Goal: Task Accomplishment & Management: Use online tool/utility

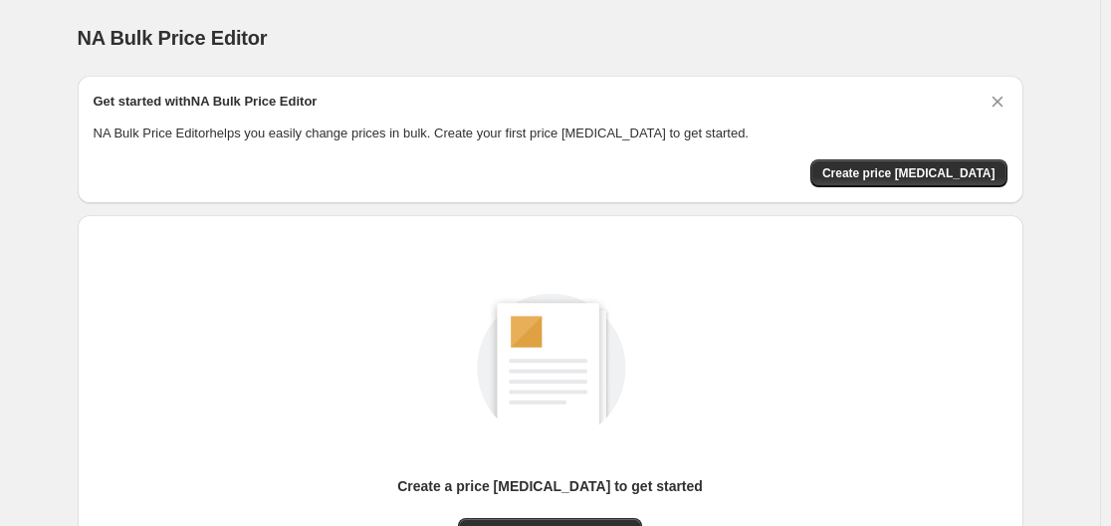
scroll to position [220, 0]
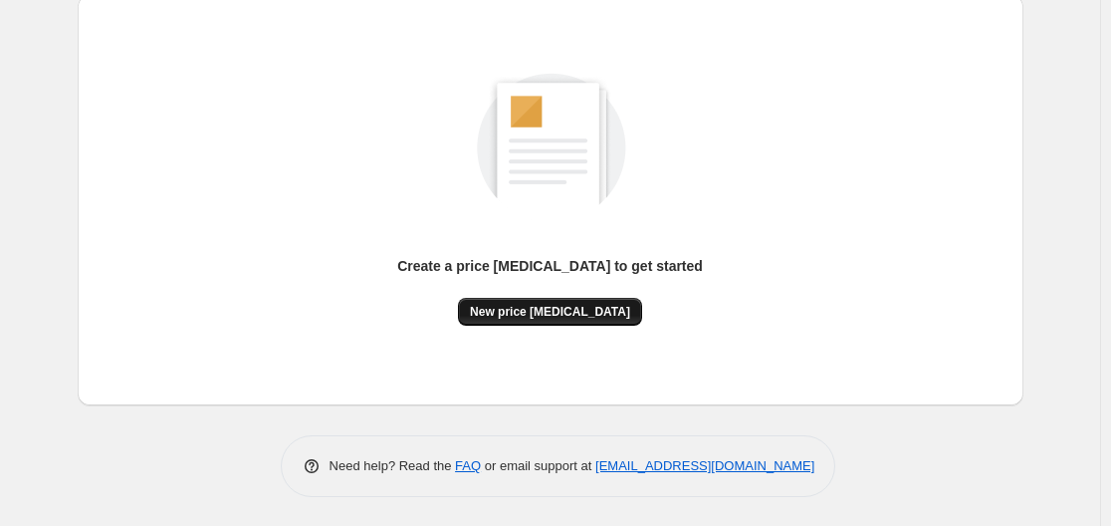
click at [594, 306] on span "New price change job" at bounding box center [550, 312] width 160 height 16
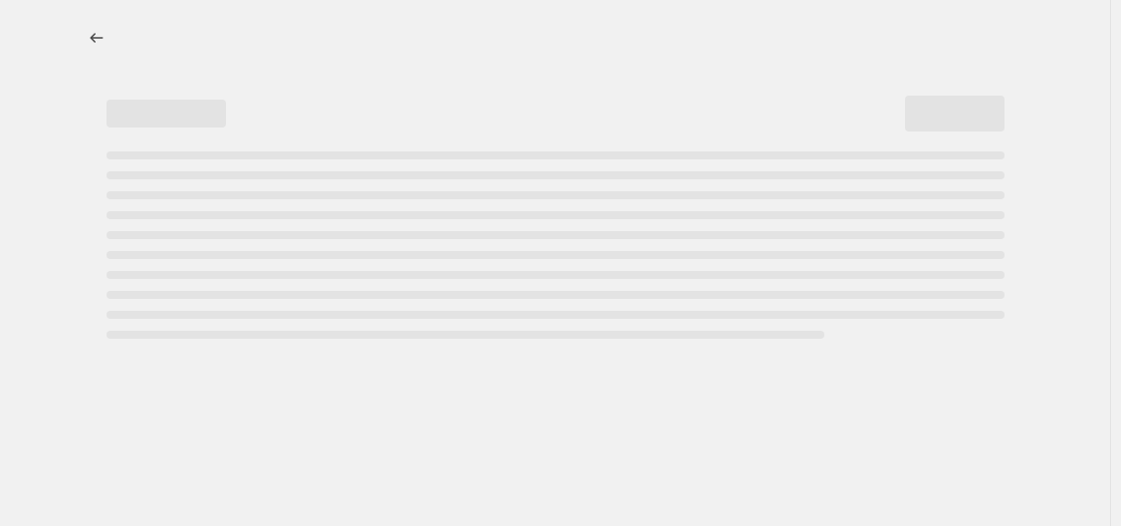
select select "percentage"
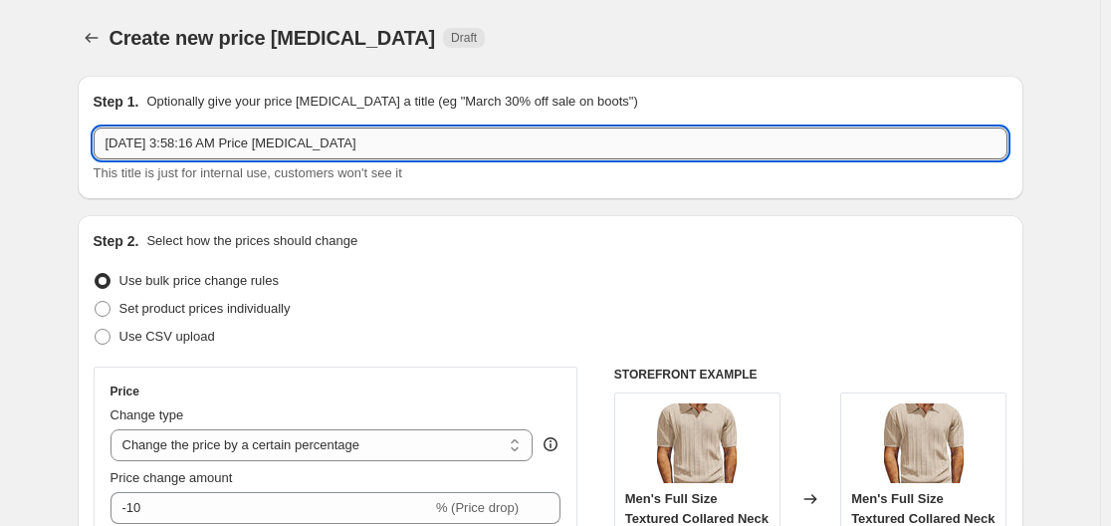
drag, startPoint x: 483, startPoint y: 134, endPoint x: 461, endPoint y: 146, distance: 24.9
click at [461, 146] on input "Sep 6, 2025, 3:58:16 AM Price change job" at bounding box center [551, 143] width 914 height 32
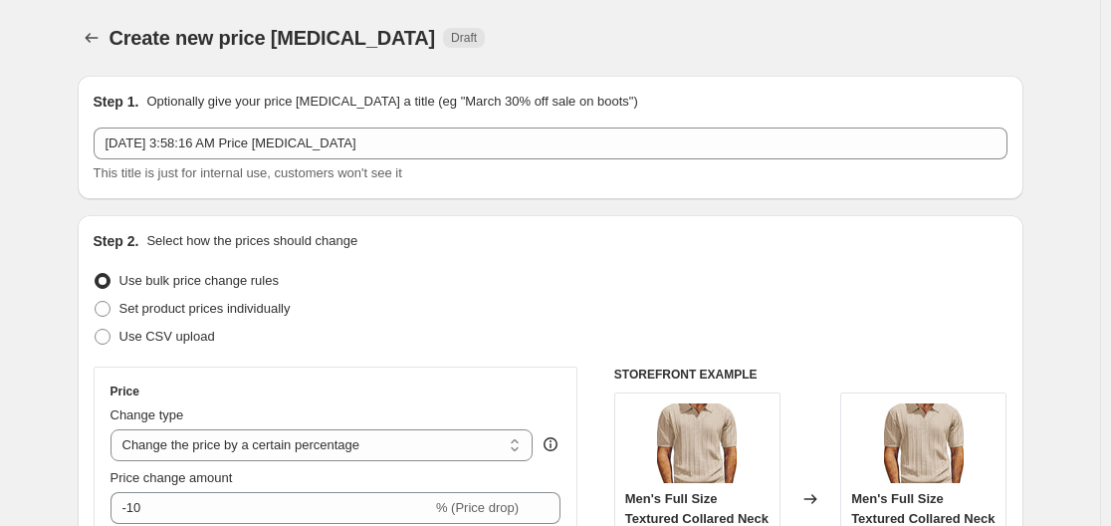
click at [418, 190] on div "Step 1. Optionally give your price change job a title (eg "March 30% off sale o…" at bounding box center [551, 137] width 946 height 123
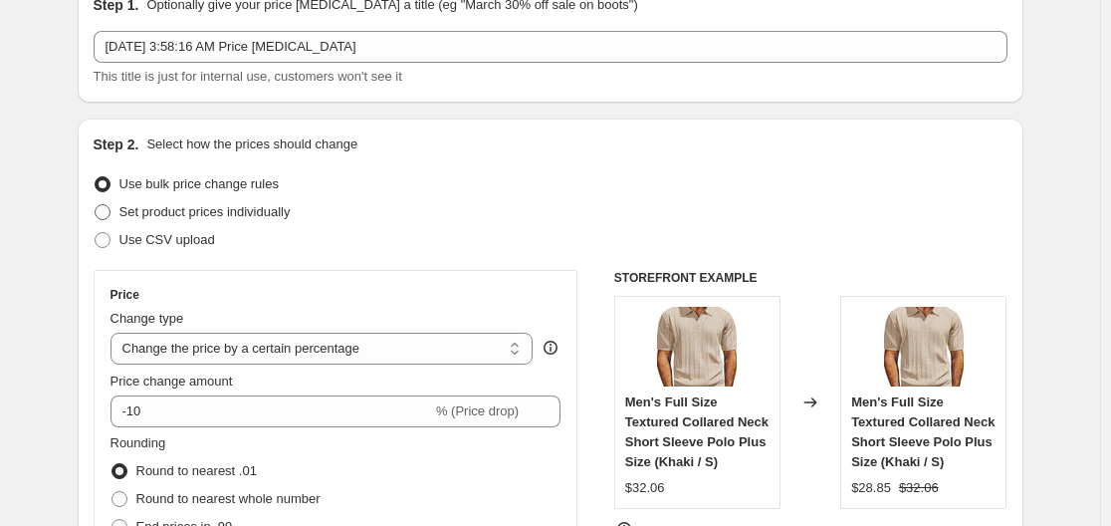
click at [121, 209] on label "Set product prices individually" at bounding box center [192, 212] width 197 height 28
click at [96, 205] on input "Set product prices individually" at bounding box center [95, 204] width 1 height 1
radio input "true"
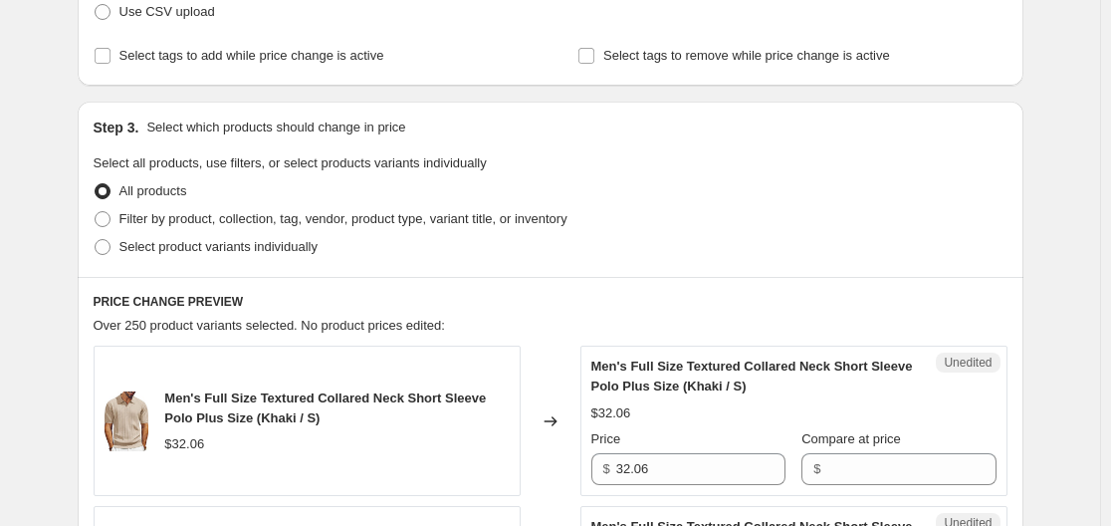
scroll to position [325, 0]
click at [111, 246] on span at bounding box center [103, 247] width 16 height 16
click at [96, 240] on input "Select product variants individually" at bounding box center [95, 239] width 1 height 1
radio input "true"
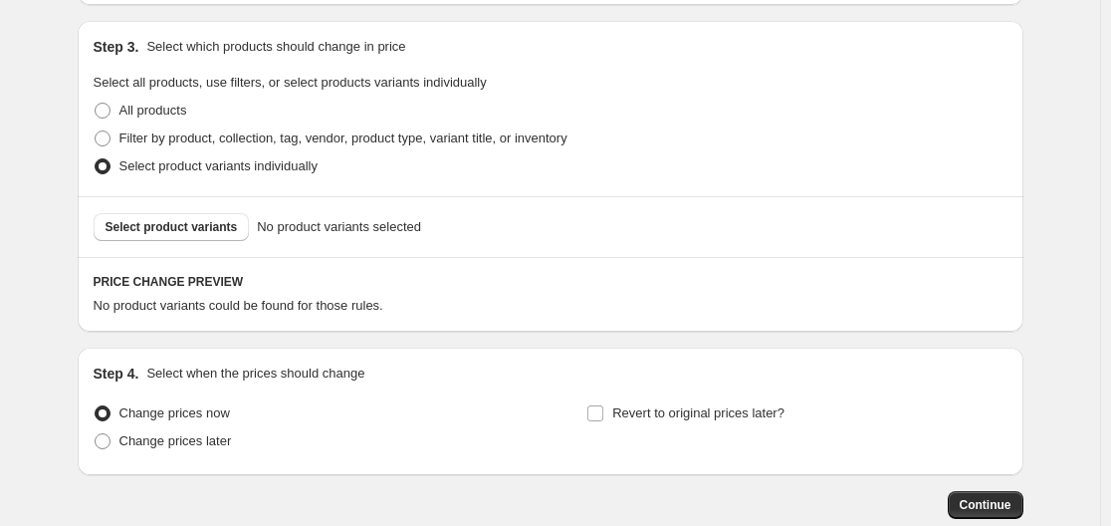
scroll to position [404, 0]
click at [198, 228] on span "Select product variants" at bounding box center [172, 228] width 132 height 16
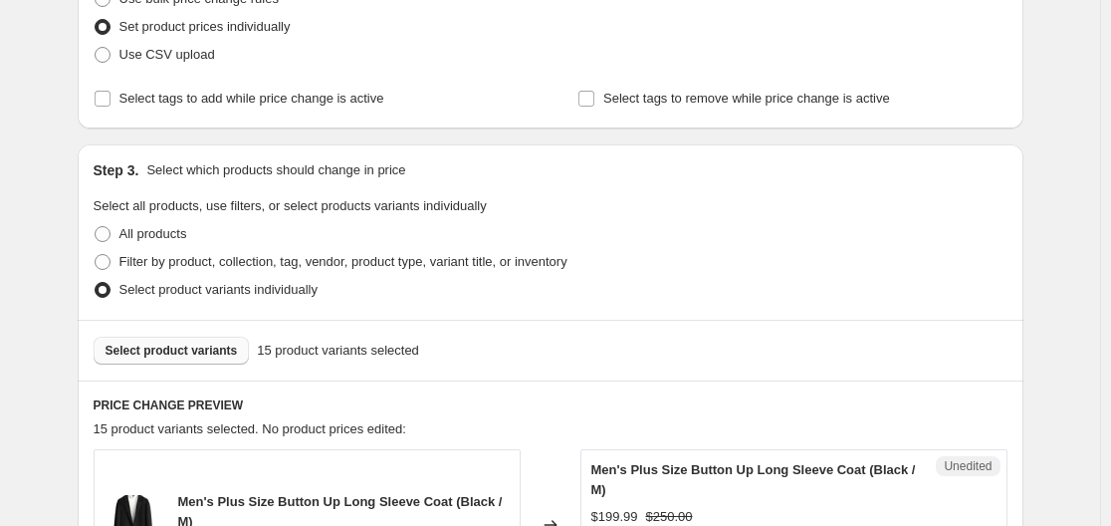
scroll to position [371, 0]
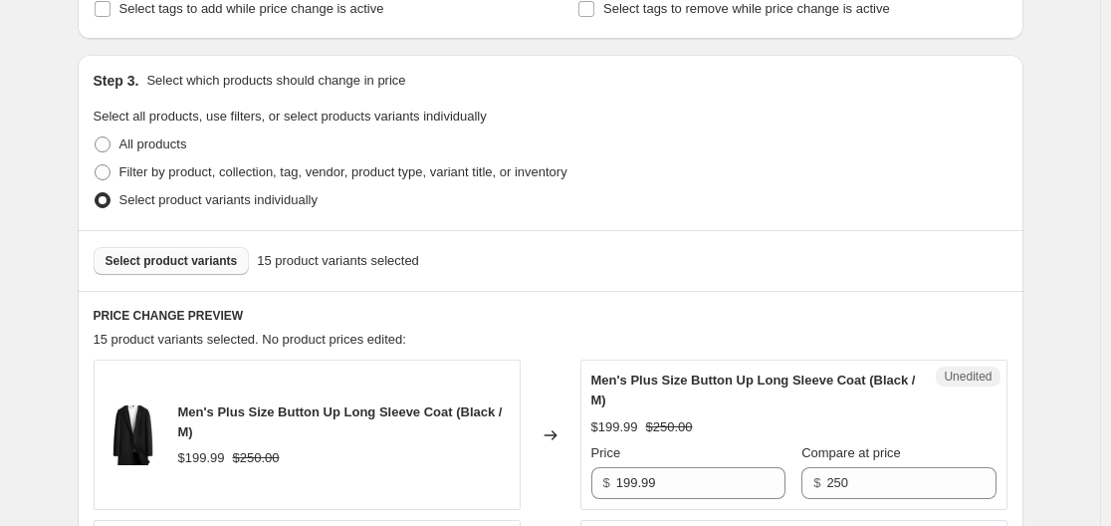
click at [225, 262] on span "Select product variants" at bounding box center [172, 261] width 132 height 16
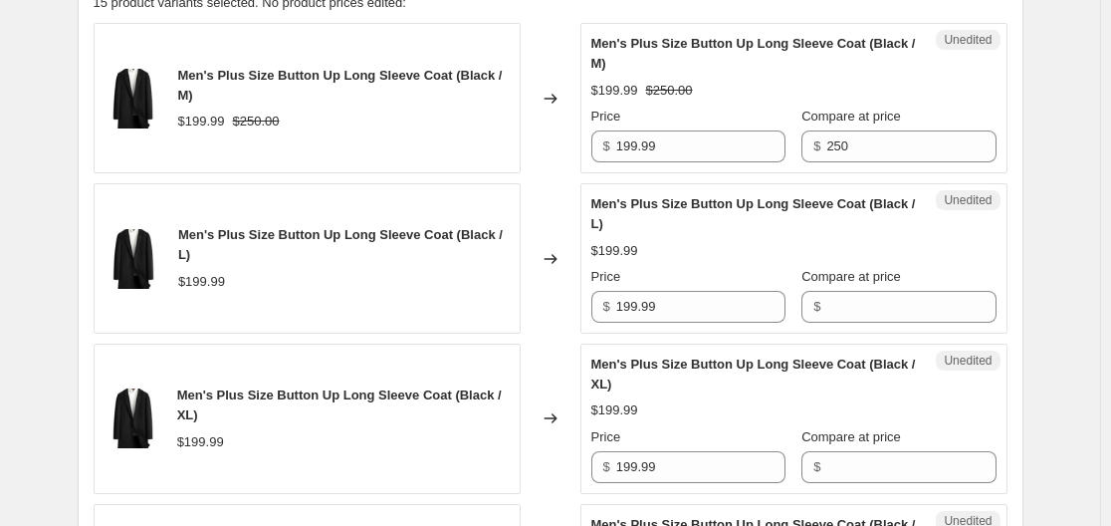
scroll to position [706, 0]
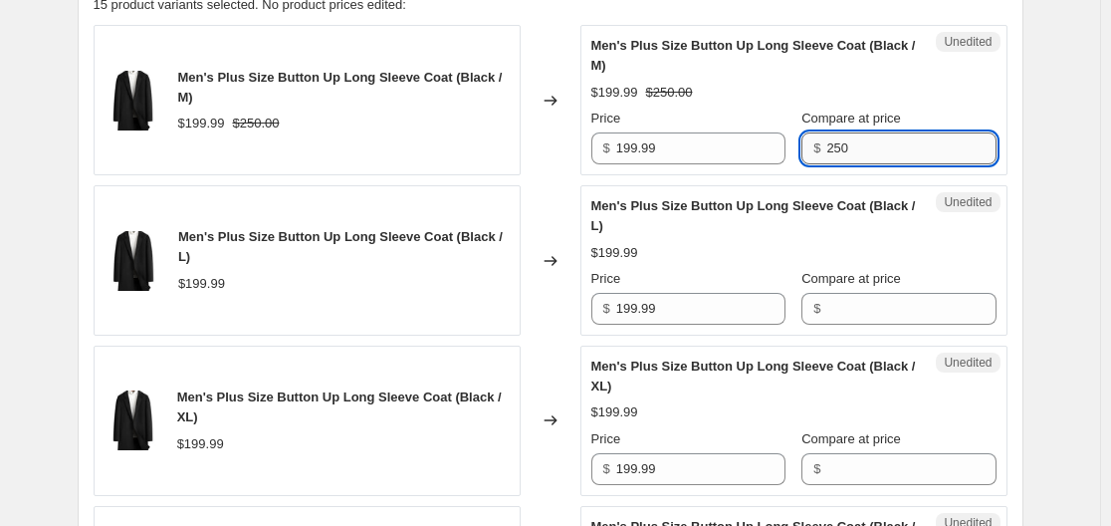
click at [838, 155] on input "250" at bounding box center [910, 148] width 169 height 32
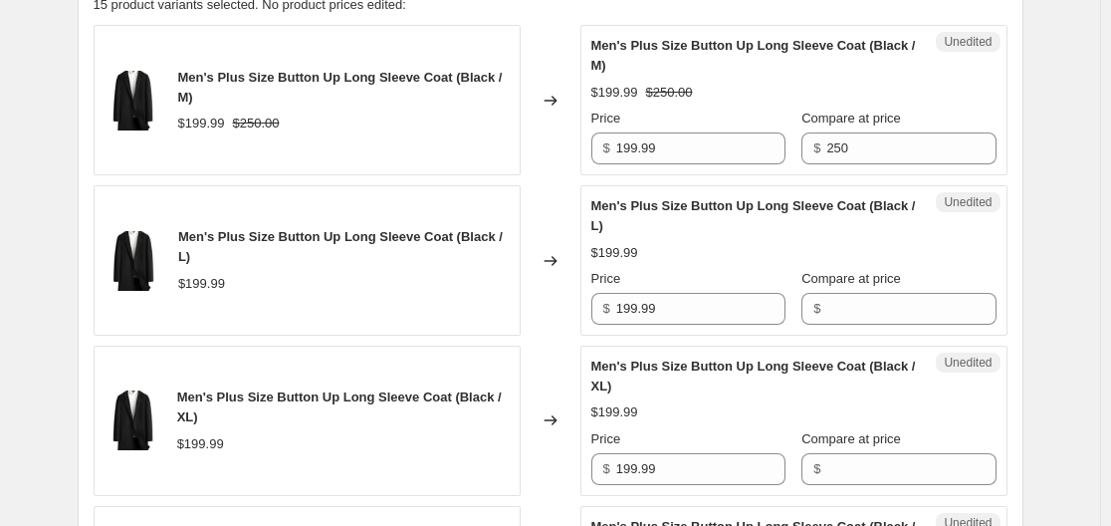
click at [547, 206] on div "Changed to" at bounding box center [551, 260] width 60 height 150
drag, startPoint x: 805, startPoint y: 147, endPoint x: 841, endPoint y: 150, distance: 36.0
click at [841, 150] on div "$ 250" at bounding box center [898, 148] width 194 height 32
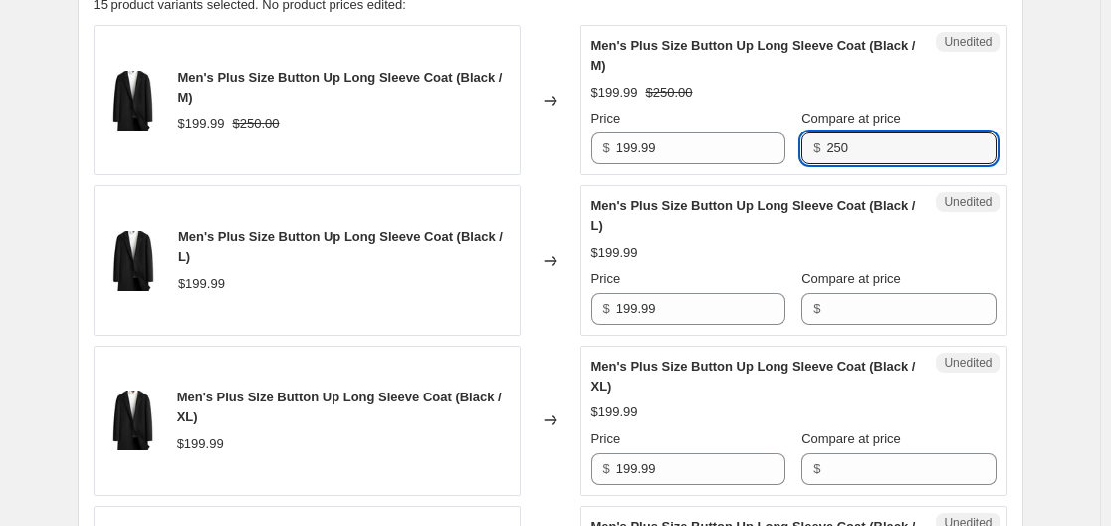
drag, startPoint x: 838, startPoint y: 148, endPoint x: 802, endPoint y: 145, distance: 36.0
click at [802, 145] on div "$ 250" at bounding box center [898, 148] width 194 height 32
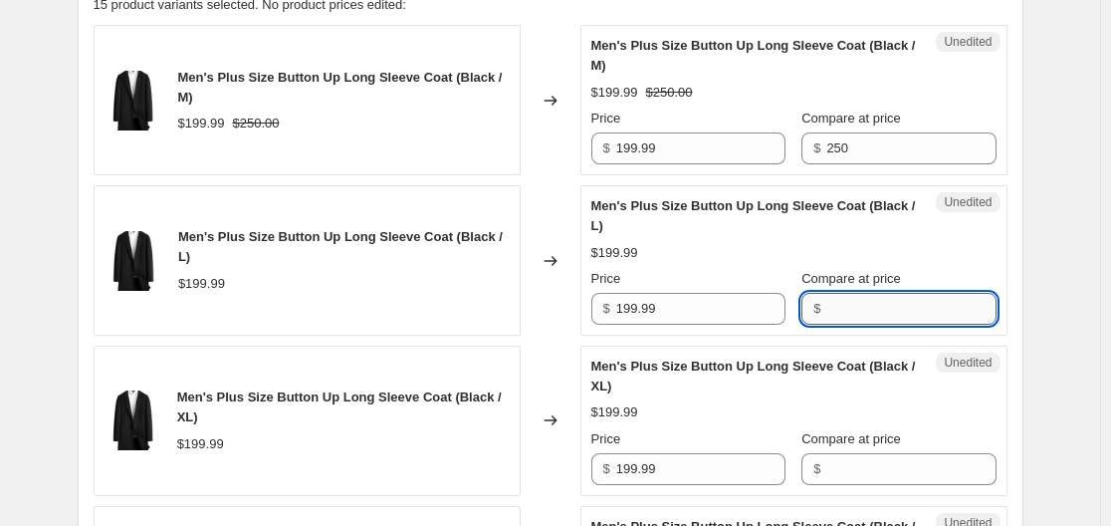
click at [900, 301] on input "Compare at price" at bounding box center [910, 309] width 169 height 32
paste input "250"
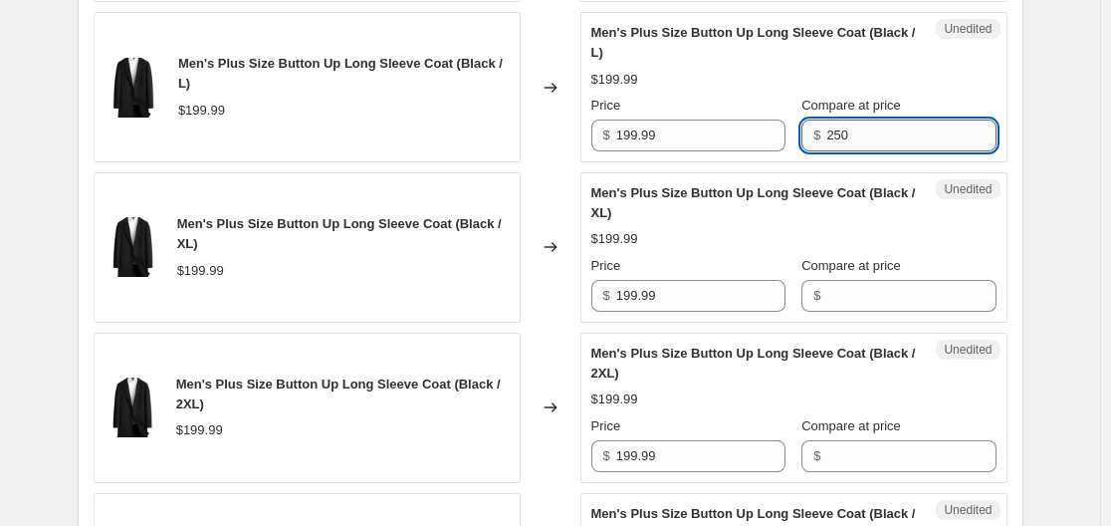
scroll to position [880, 0]
type input "250"
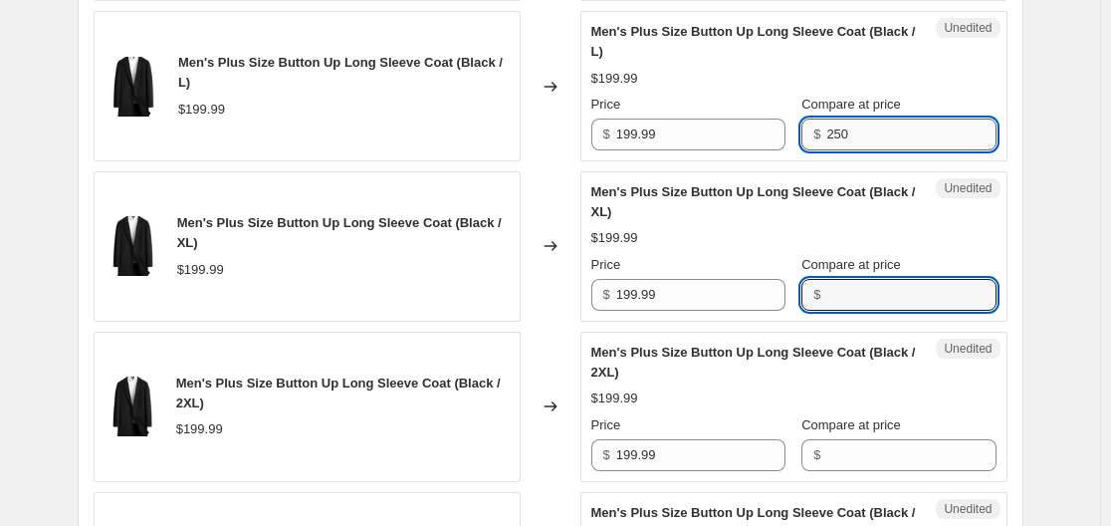
click at [904, 301] on input "Compare at price" at bounding box center [910, 295] width 169 height 32
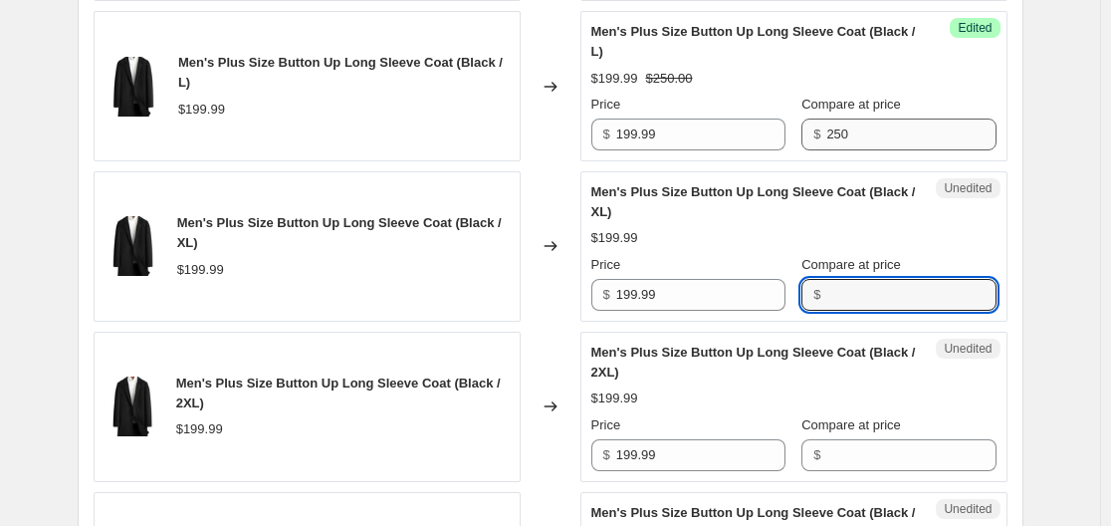
click at [904, 301] on input "Compare at price" at bounding box center [910, 295] width 169 height 32
paste input "250"
type input "250"
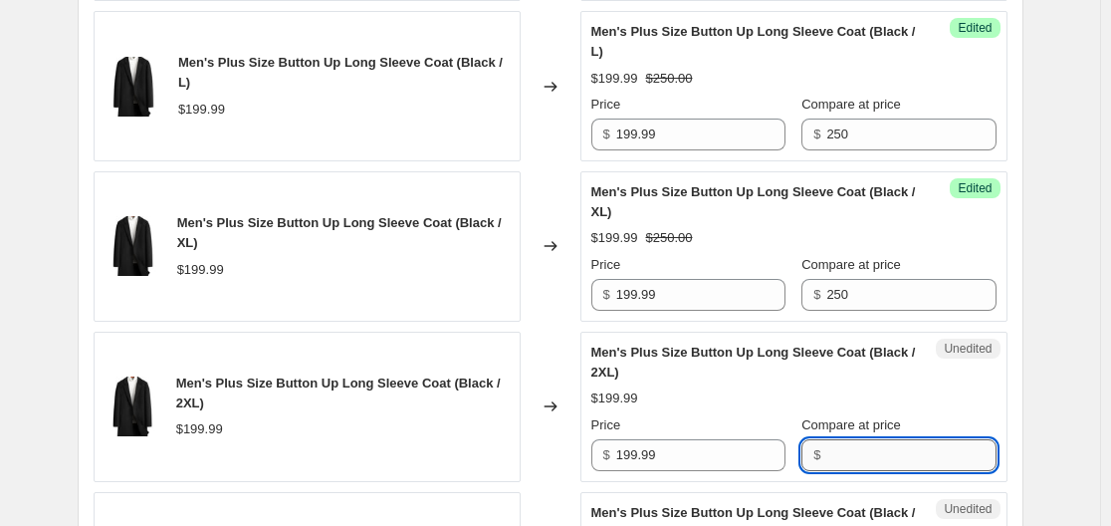
click at [851, 451] on input "Compare at price" at bounding box center [910, 455] width 169 height 32
paste input "250"
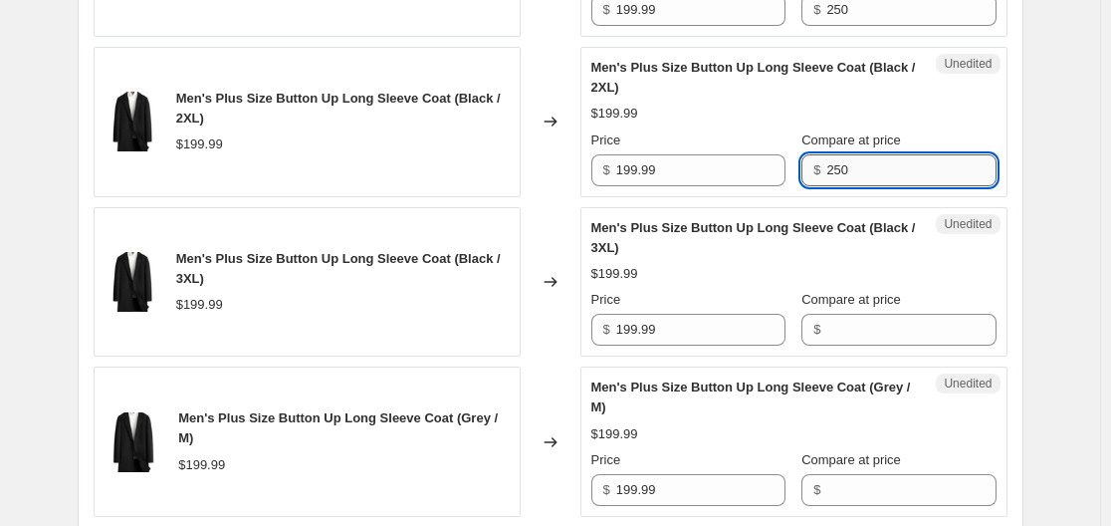
scroll to position [1168, 0]
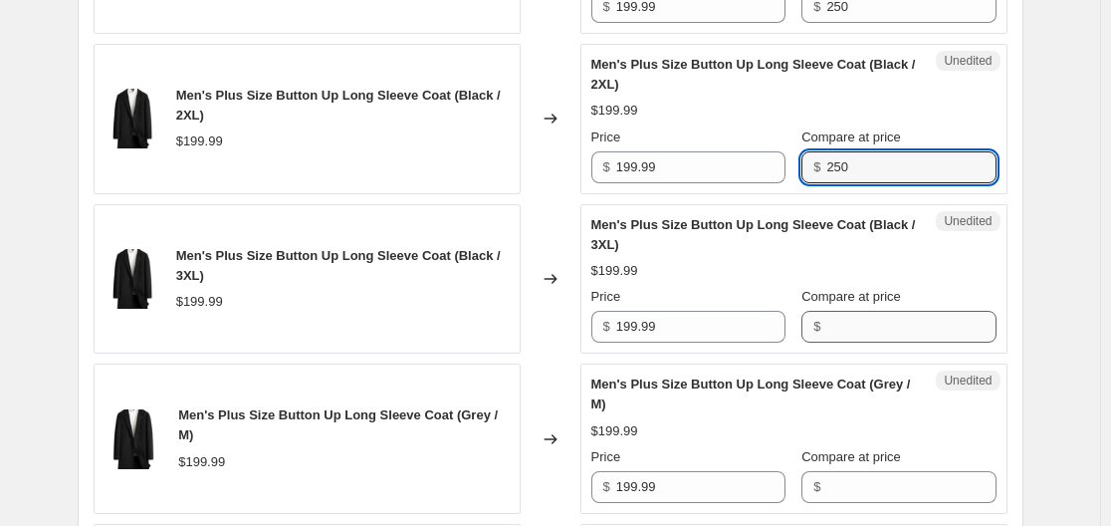
type input "250"
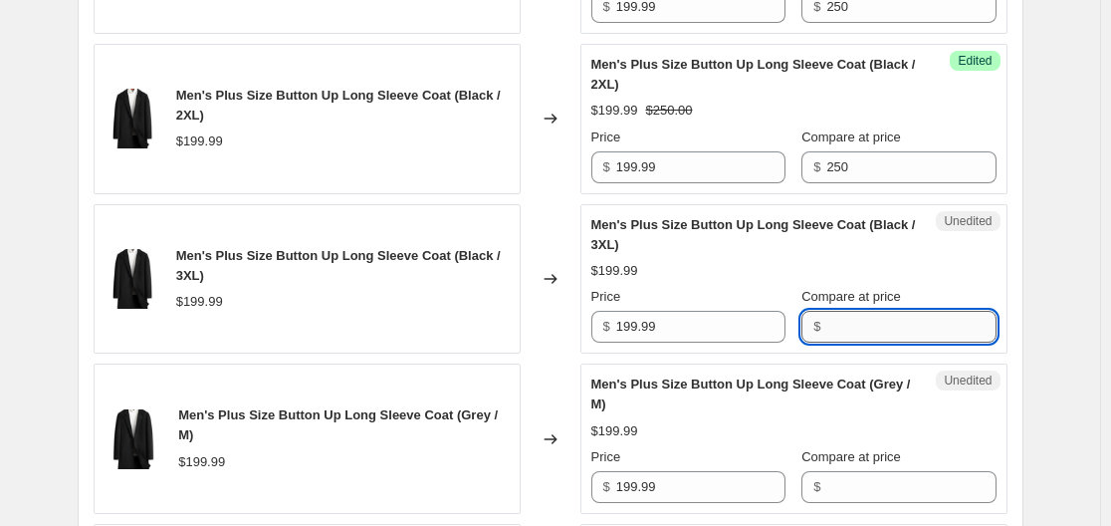
click at [847, 320] on input "Compare at price" at bounding box center [910, 327] width 169 height 32
paste input "250"
type input "250"
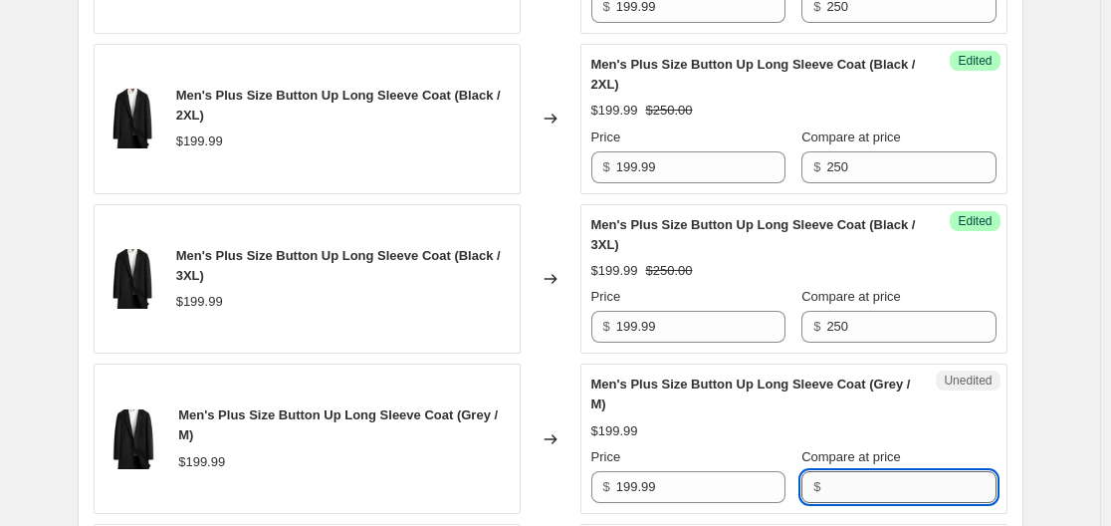
click at [841, 493] on input "Compare at price" at bounding box center [910, 487] width 169 height 32
paste input "250"
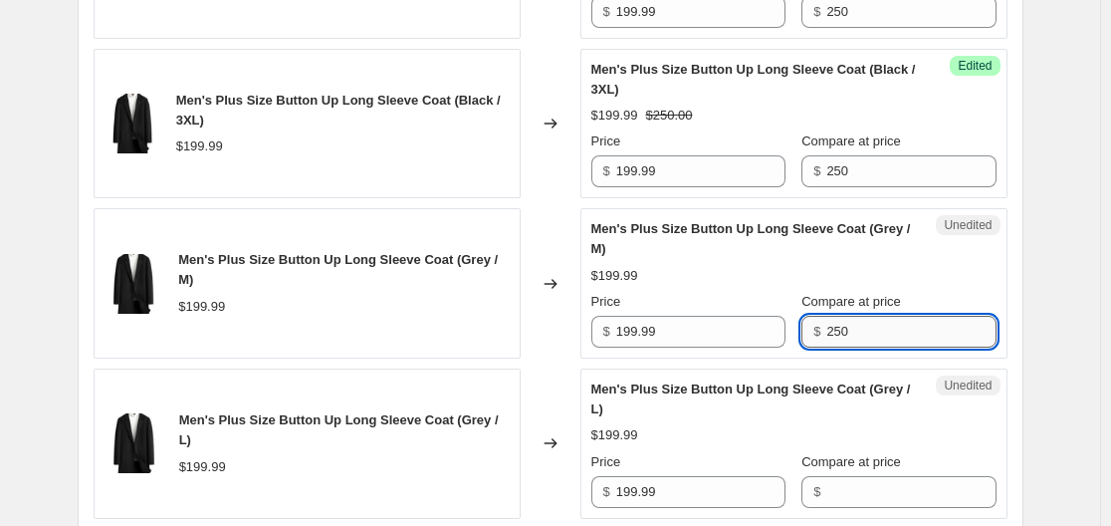
scroll to position [1331, 0]
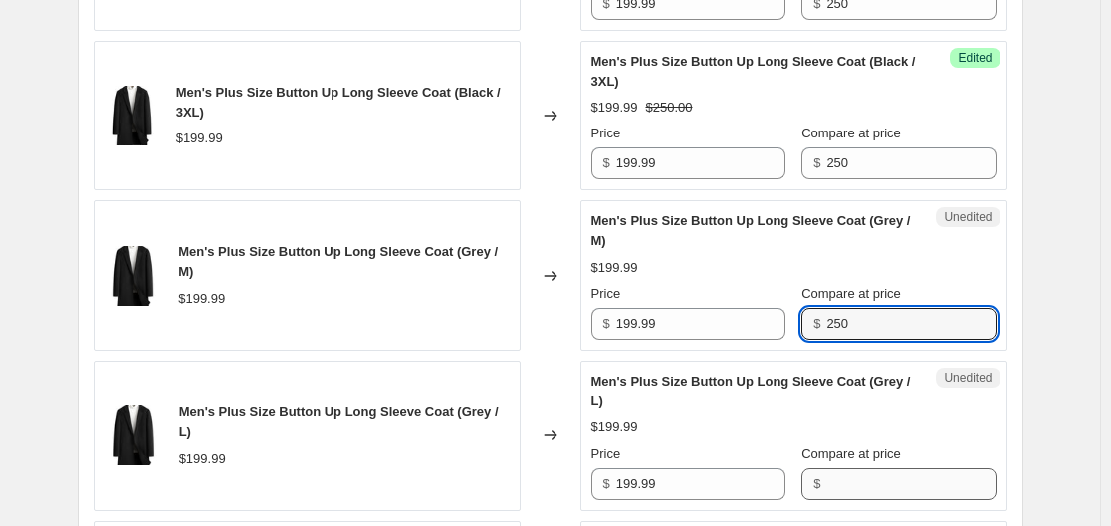
type input "250"
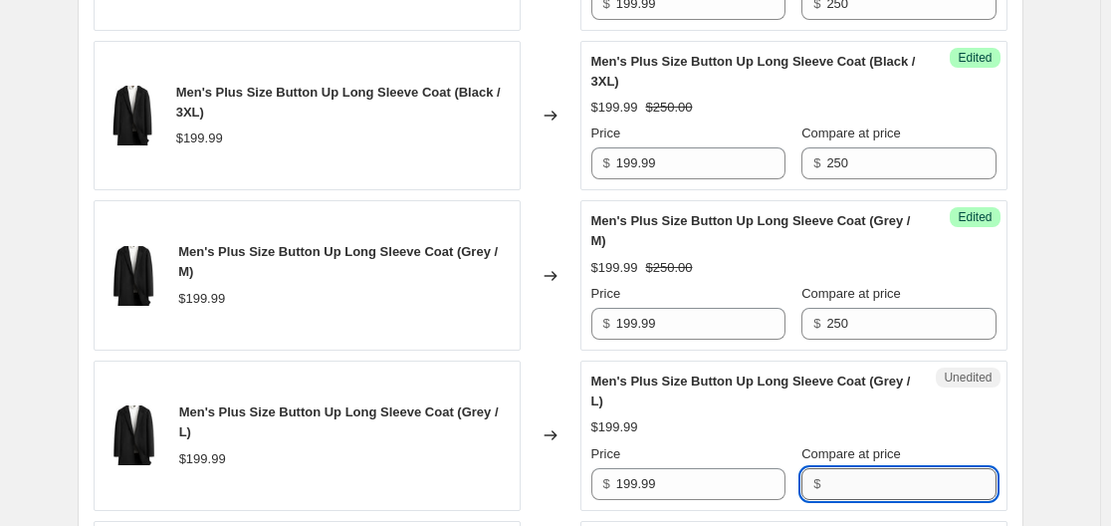
click at [834, 487] on input "Compare at price" at bounding box center [910, 484] width 169 height 32
paste input "250"
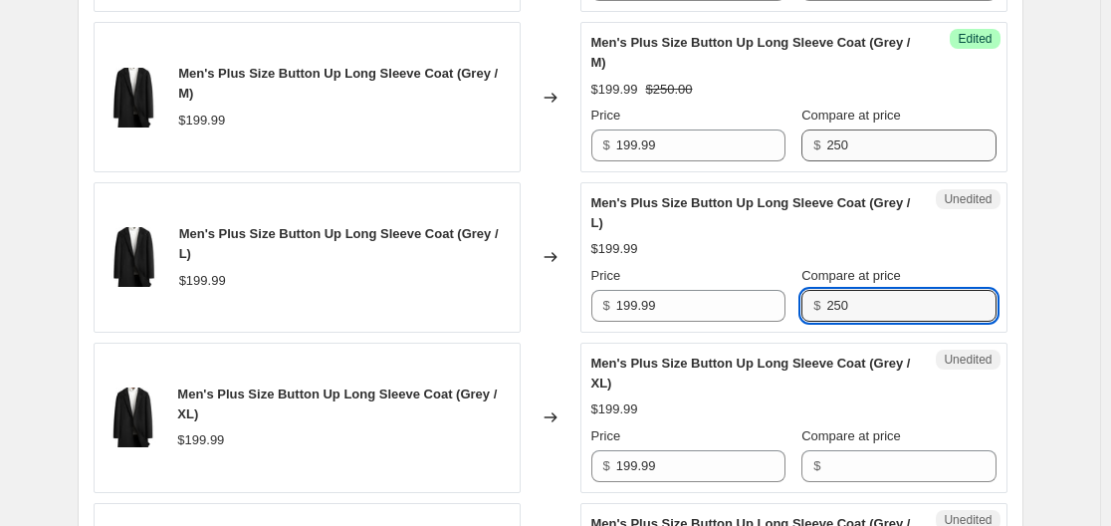
scroll to position [1513, 0]
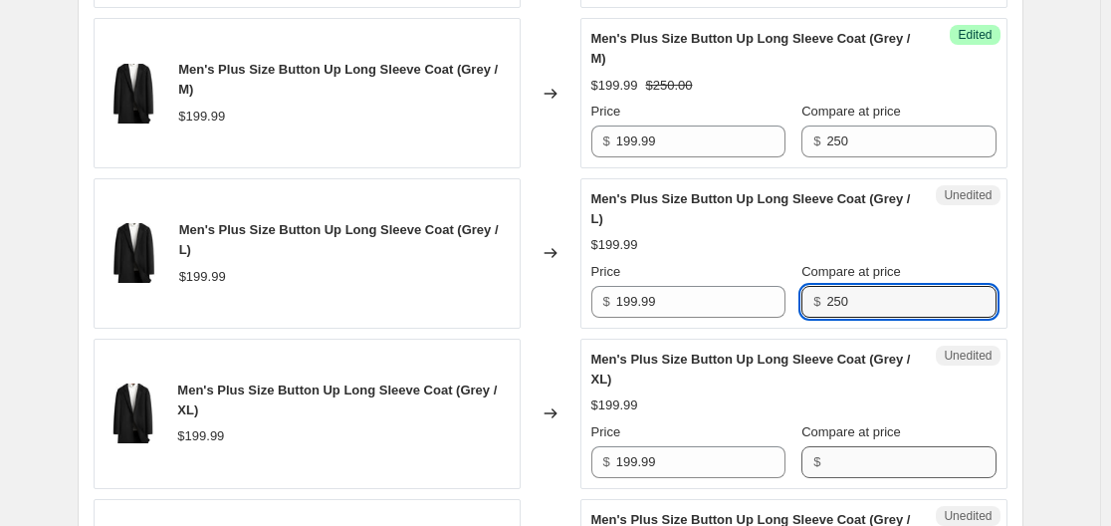
type input "250"
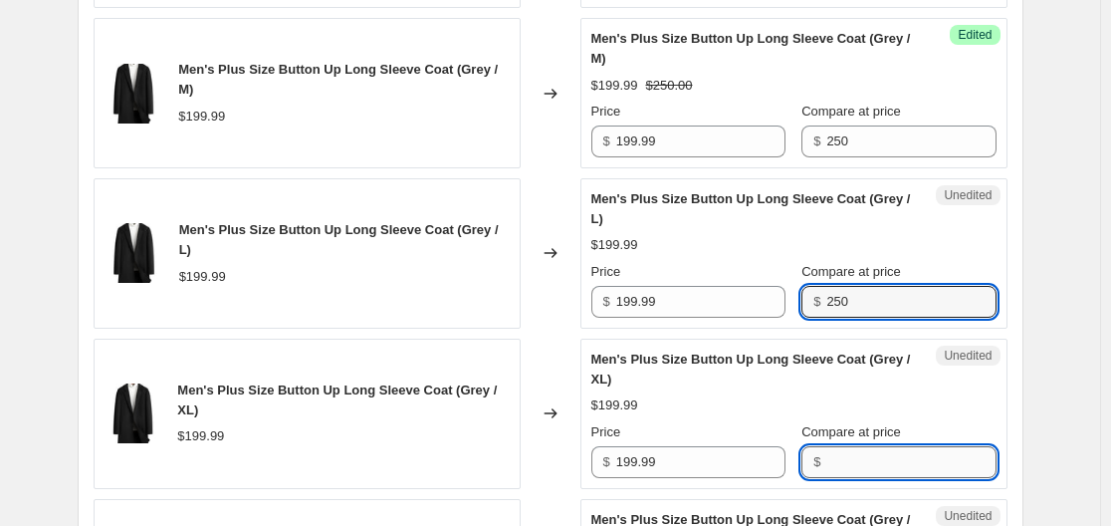
click at [906, 461] on input "Compare at price" at bounding box center [910, 462] width 169 height 32
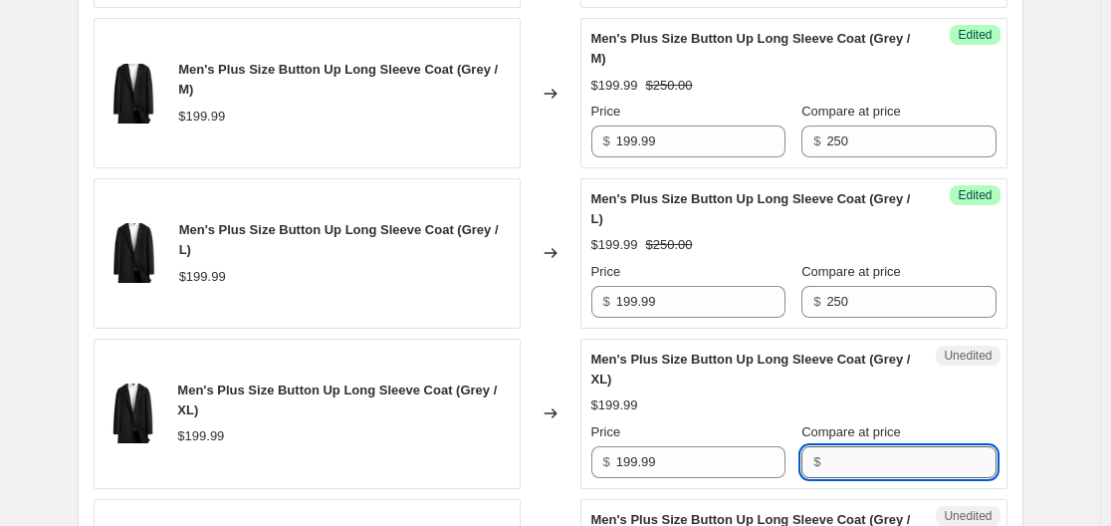
paste input "250"
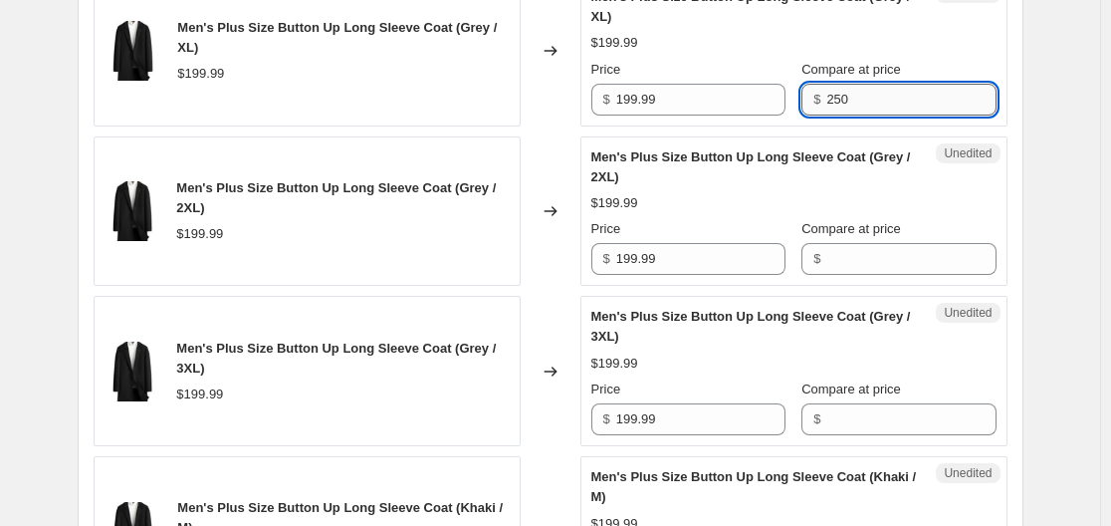
scroll to position [1883, 0]
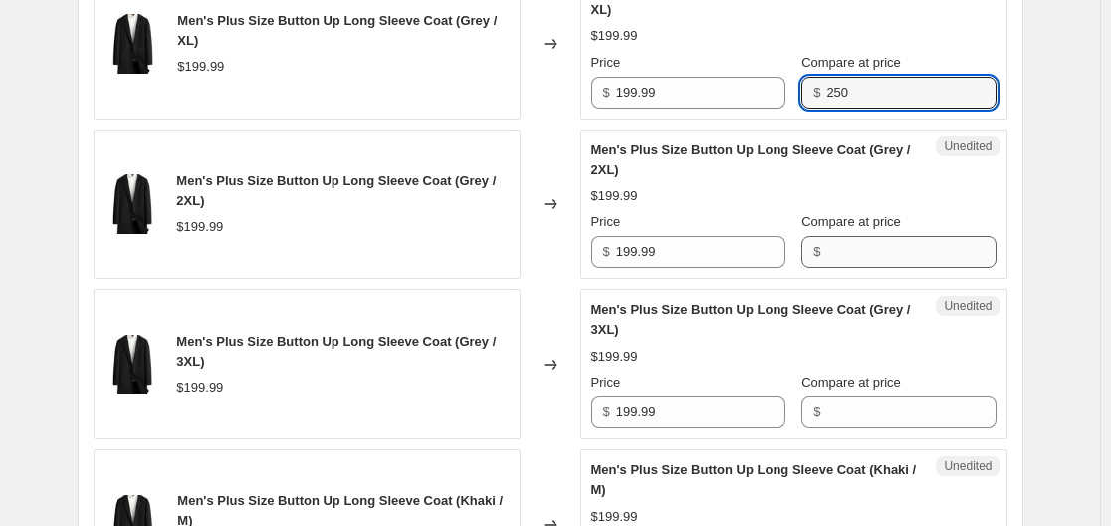
type input "250"
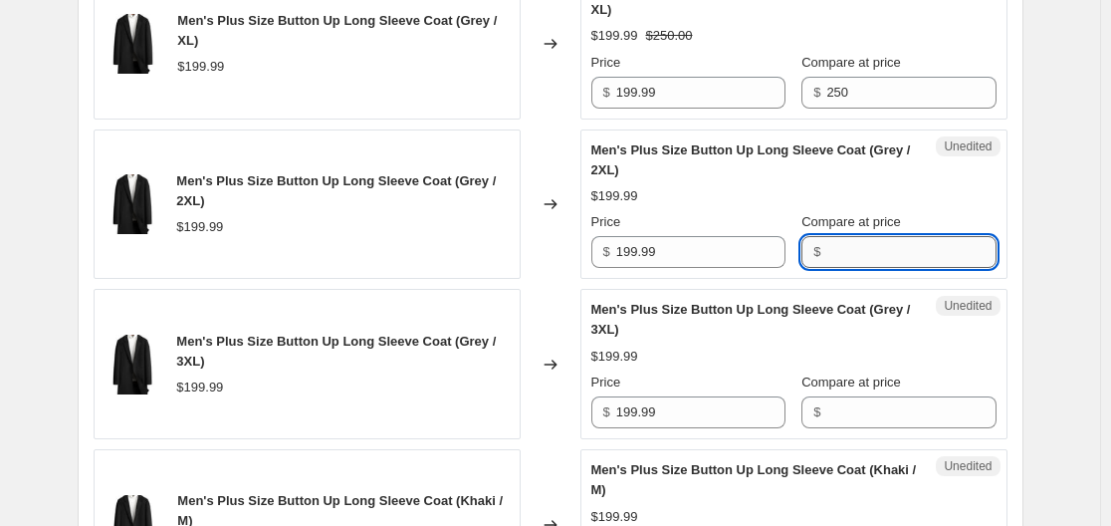
click at [916, 247] on input "Compare at price" at bounding box center [910, 252] width 169 height 32
paste input "250"
type input "250"
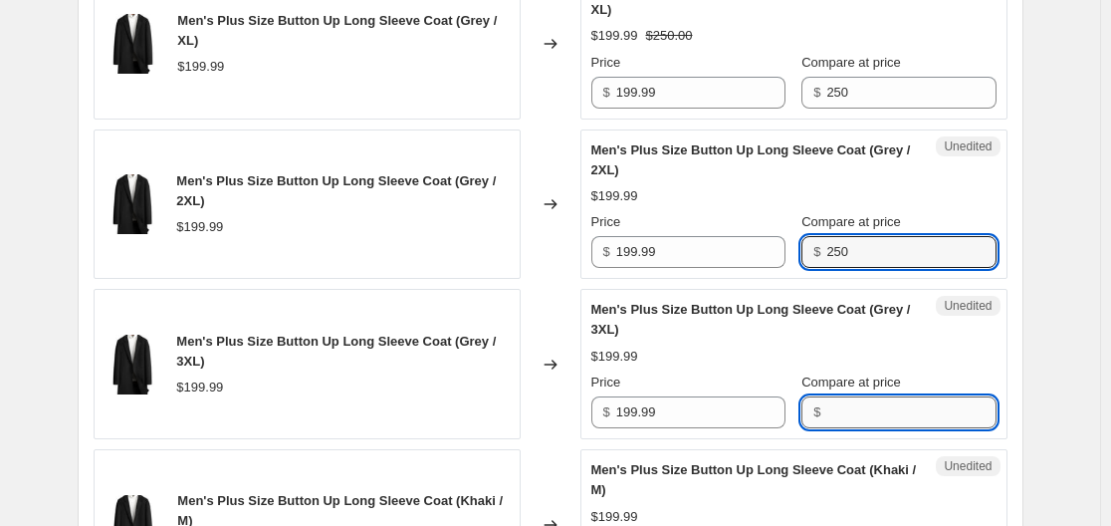
click at [868, 412] on input "Compare at price" at bounding box center [910, 412] width 169 height 32
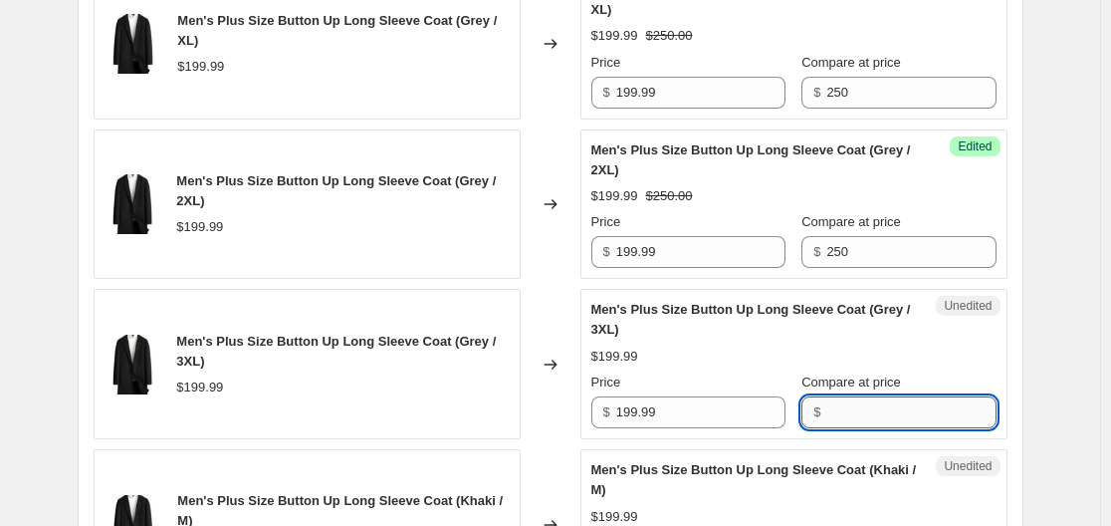
paste input "250"
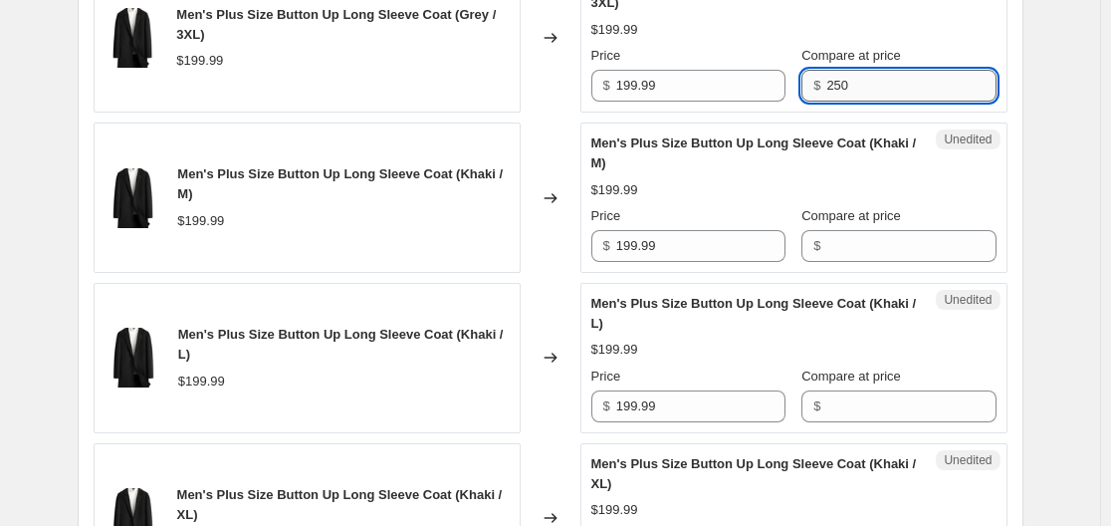
scroll to position [2210, 0]
type input "250"
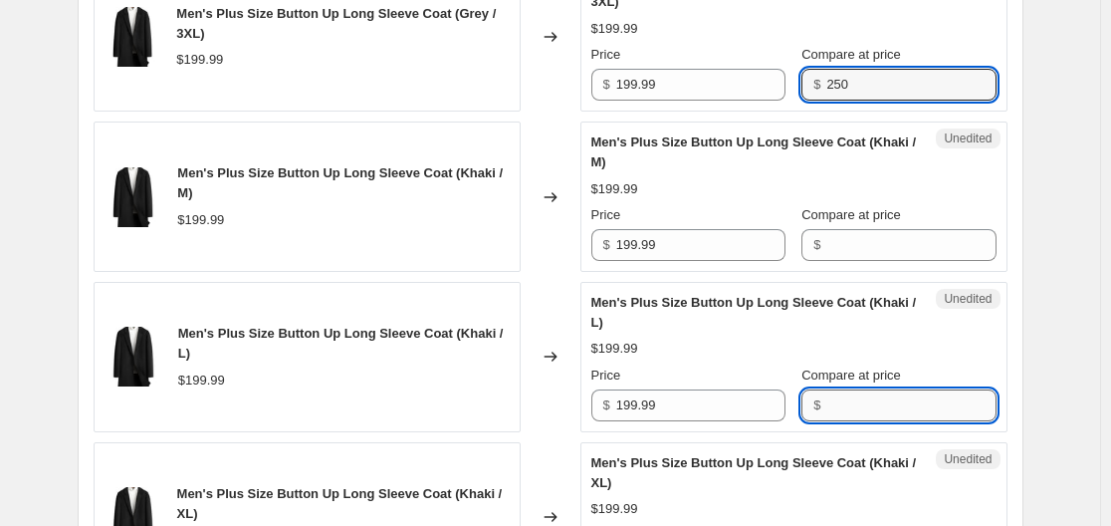
click at [854, 420] on input "Compare at price" at bounding box center [910, 405] width 169 height 32
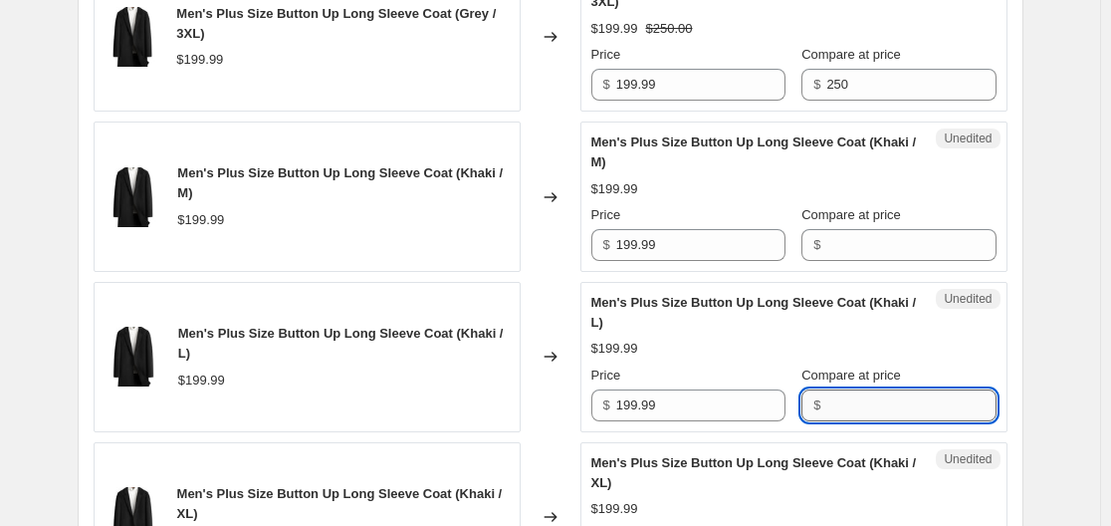
paste input "250"
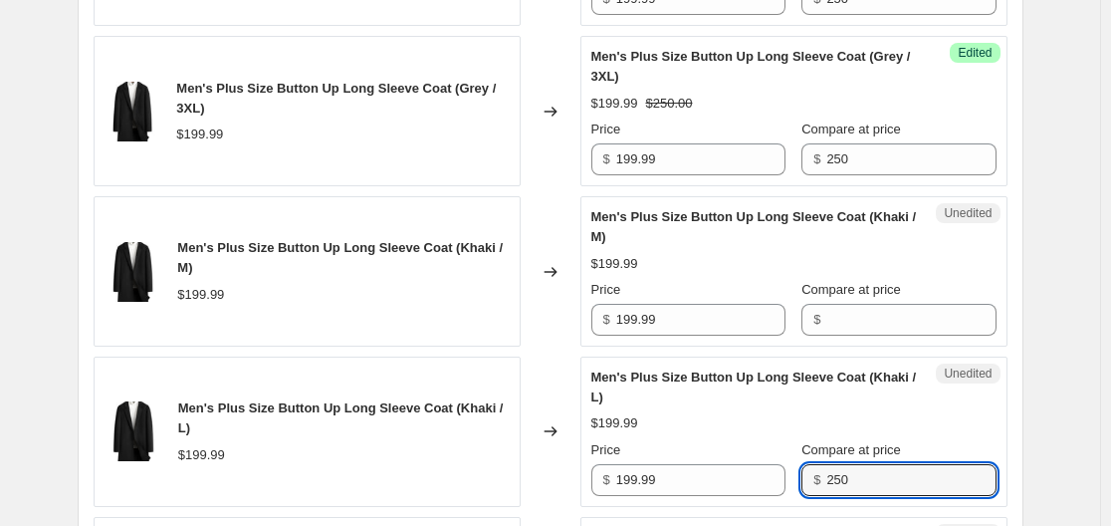
scroll to position [2134, 0]
type input "250"
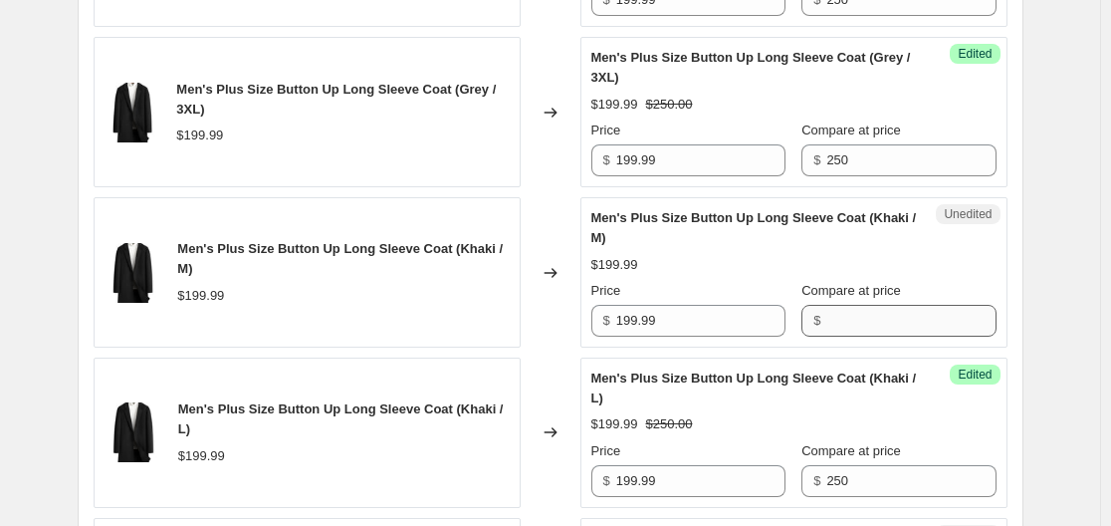
click at [883, 333] on div "Unedited Men's Plus Size Button Up Long Sleeve Coat (Khaki / M) $199.99 Price $…" at bounding box center [793, 272] width 427 height 150
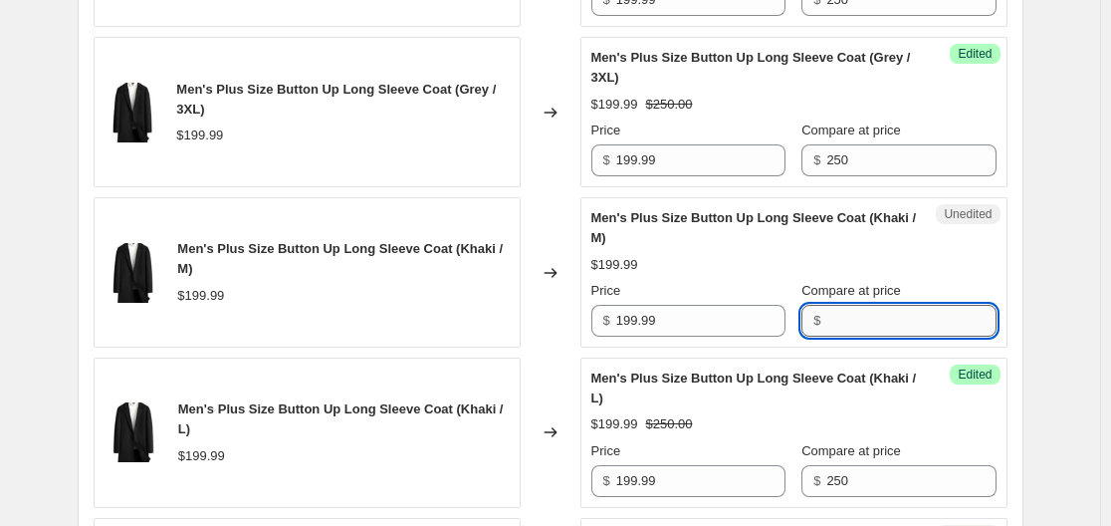
click at [892, 331] on input "Compare at price" at bounding box center [910, 321] width 169 height 32
paste input "250"
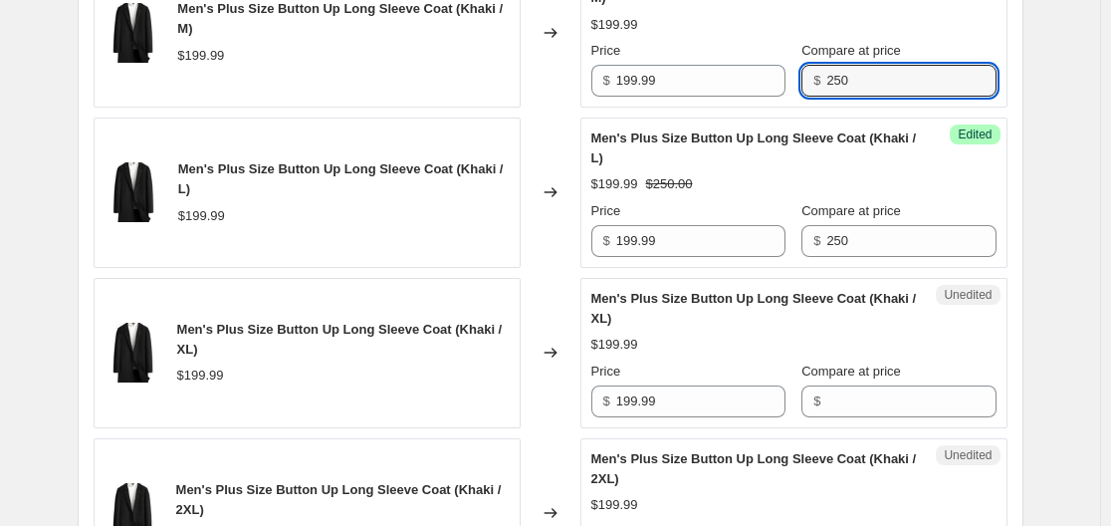
scroll to position [2375, 0]
type input "250"
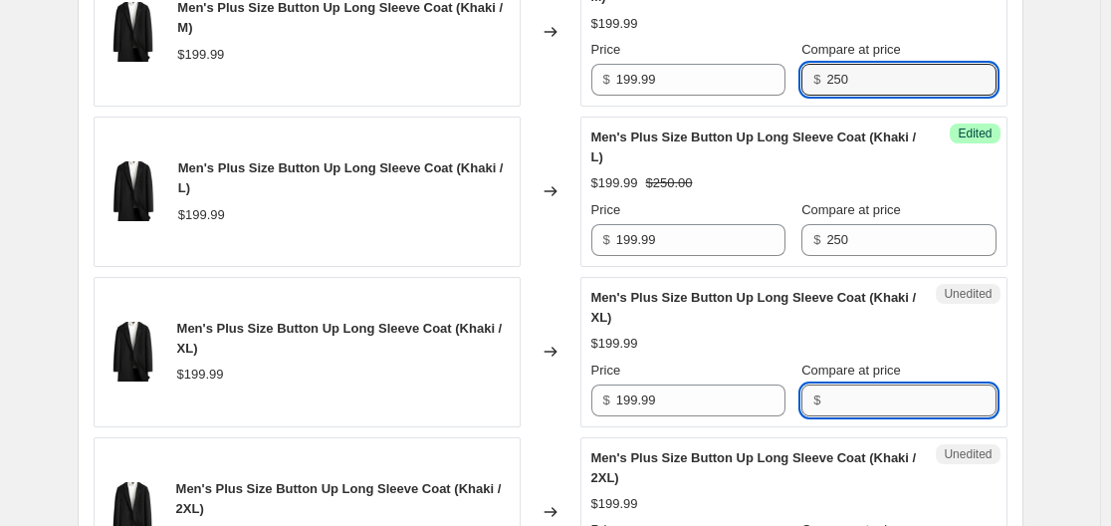
click at [897, 395] on input "Compare at price" at bounding box center [910, 400] width 169 height 32
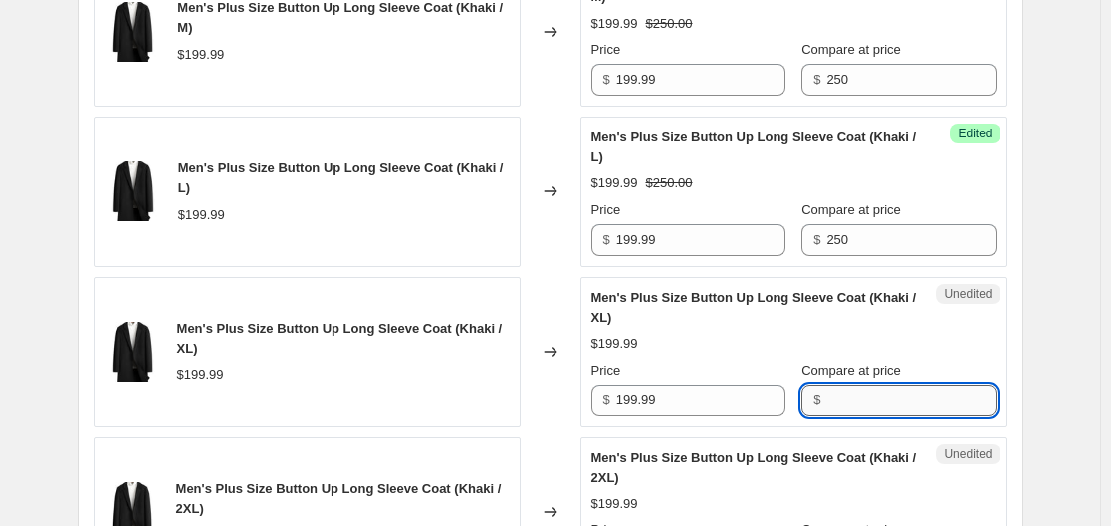
paste input "250"
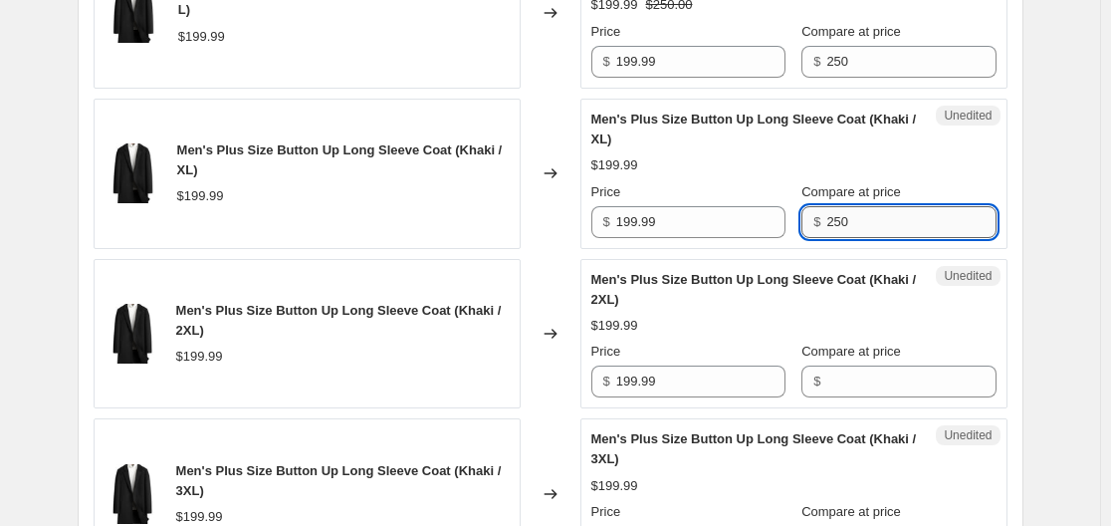
scroll to position [2555, 0]
type input "250"
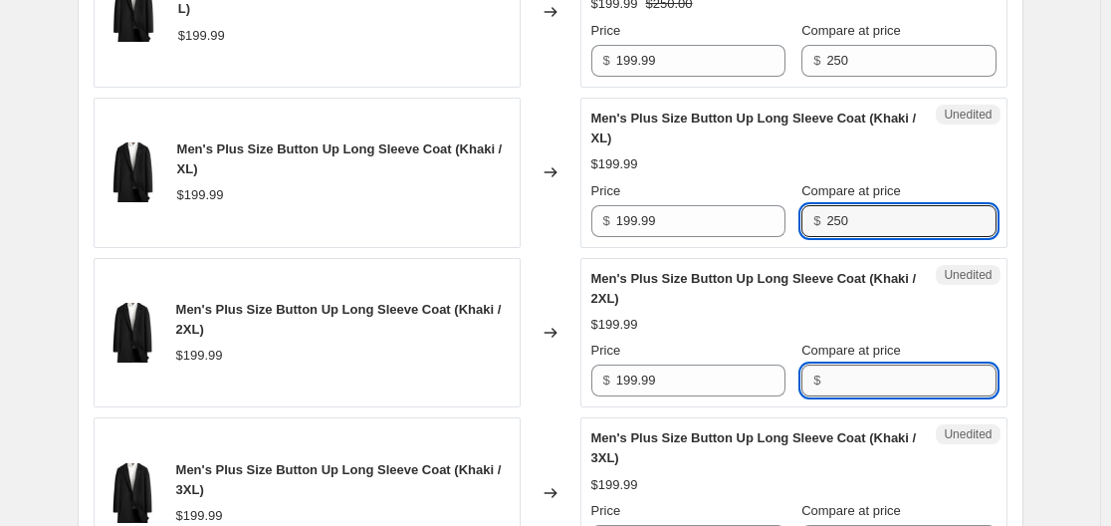
click at [897, 392] on input "Compare at price" at bounding box center [910, 380] width 169 height 32
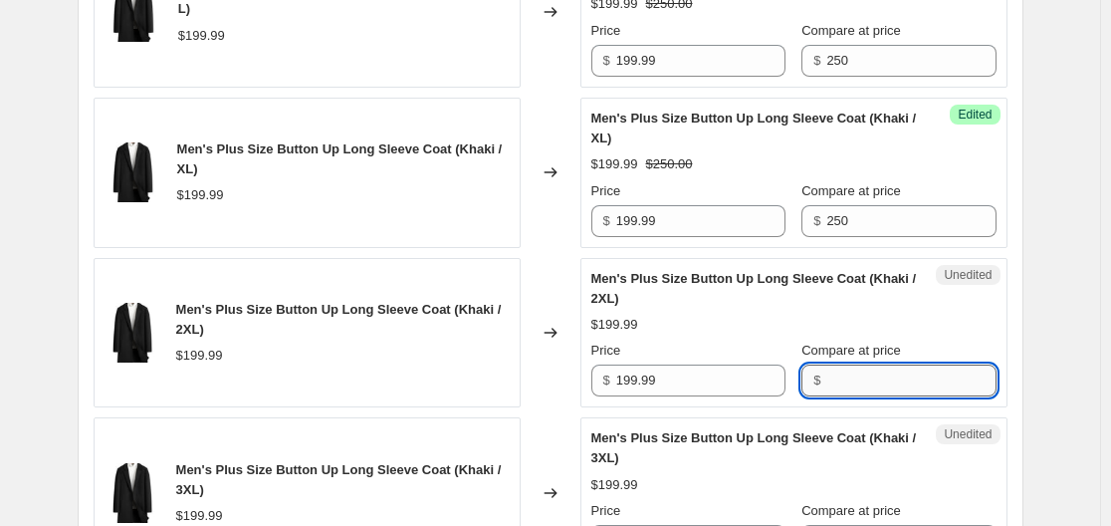
paste input "250"
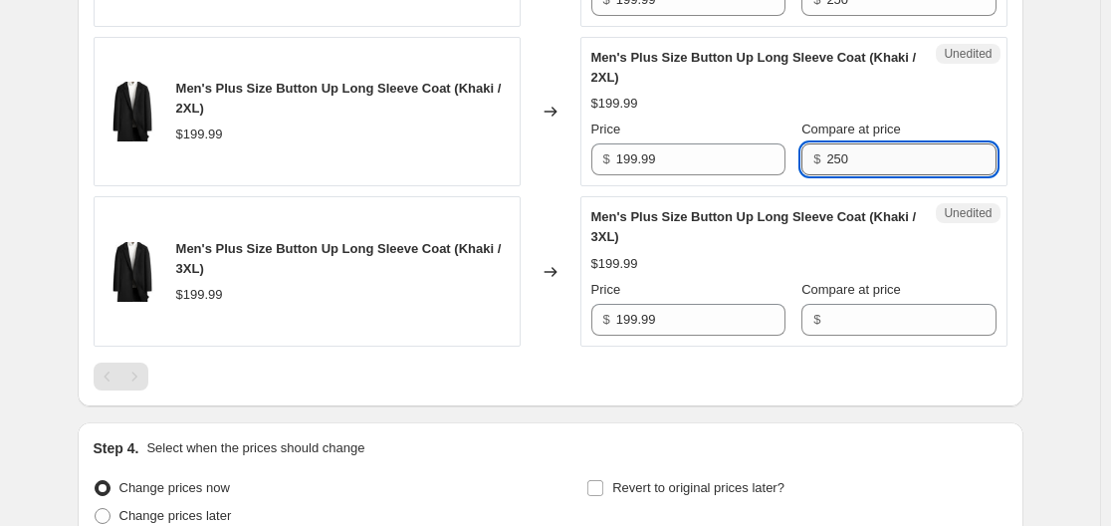
scroll to position [2807, 0]
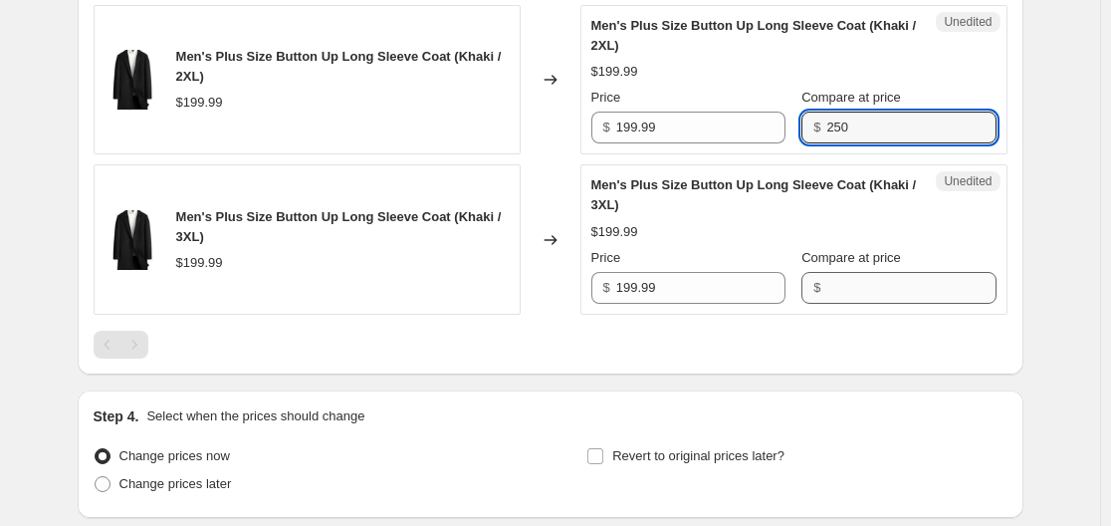
type input "250"
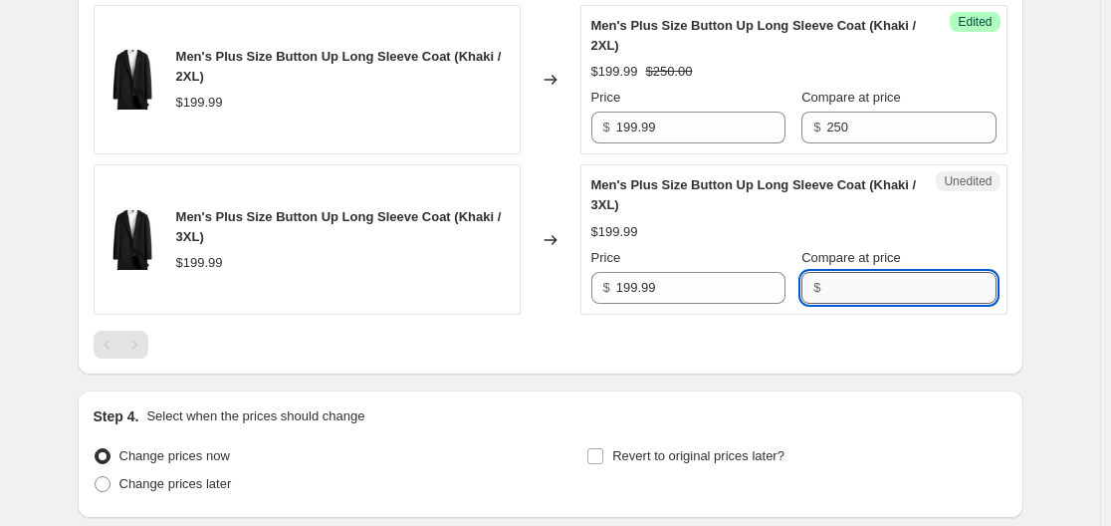
click at [899, 284] on input "Compare at price" at bounding box center [910, 288] width 169 height 32
paste input "250"
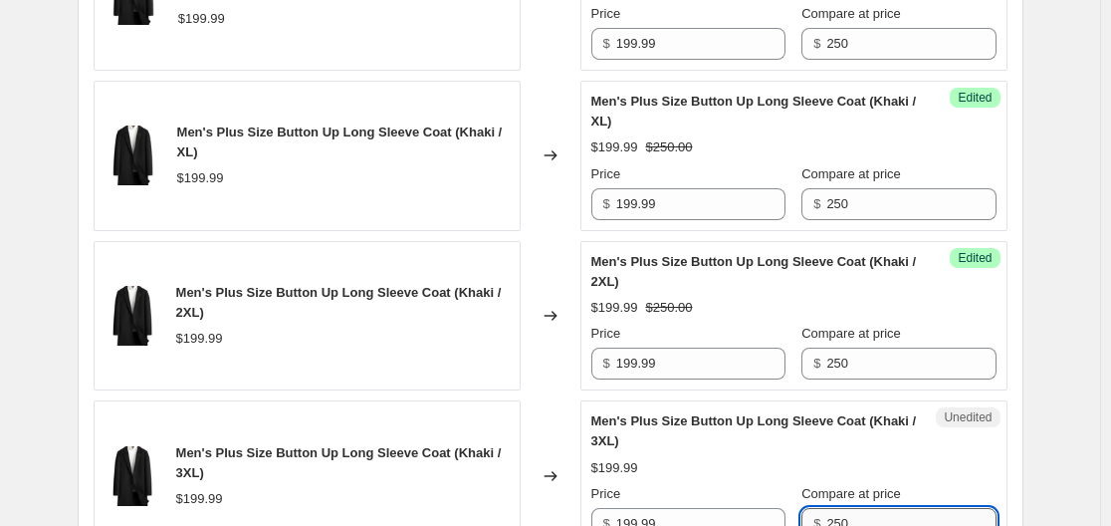
scroll to position [2511, 0]
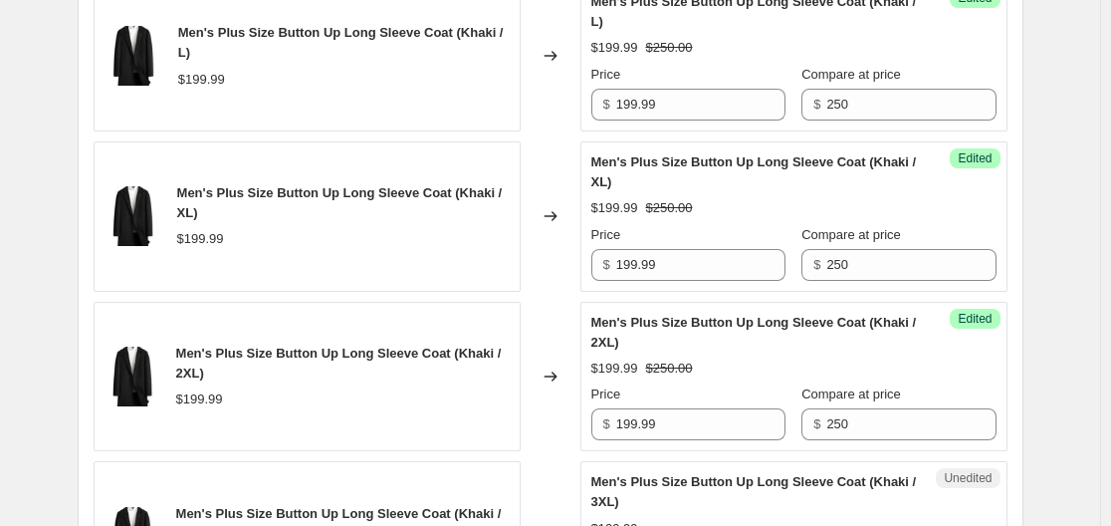
type input "250"
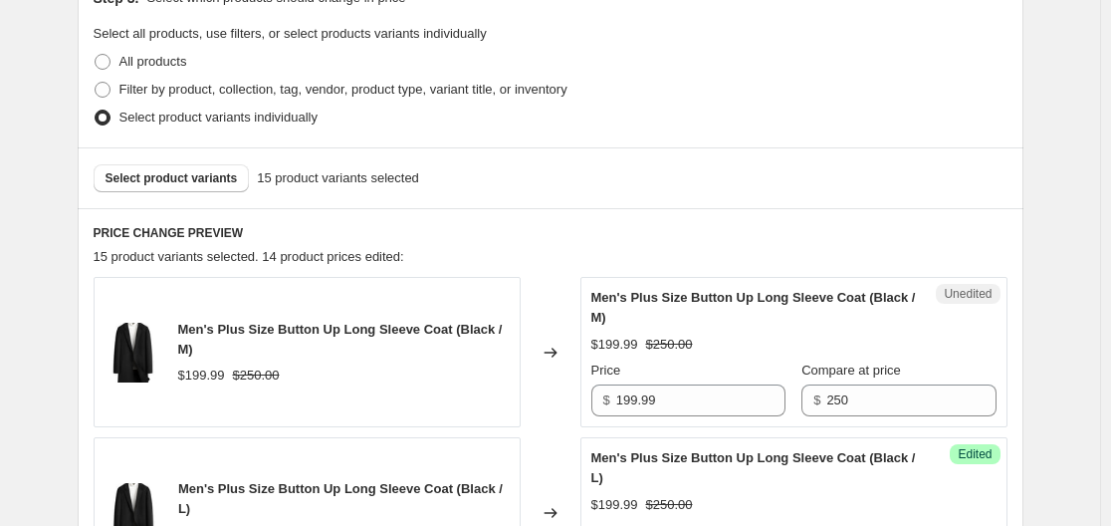
scroll to position [458, 0]
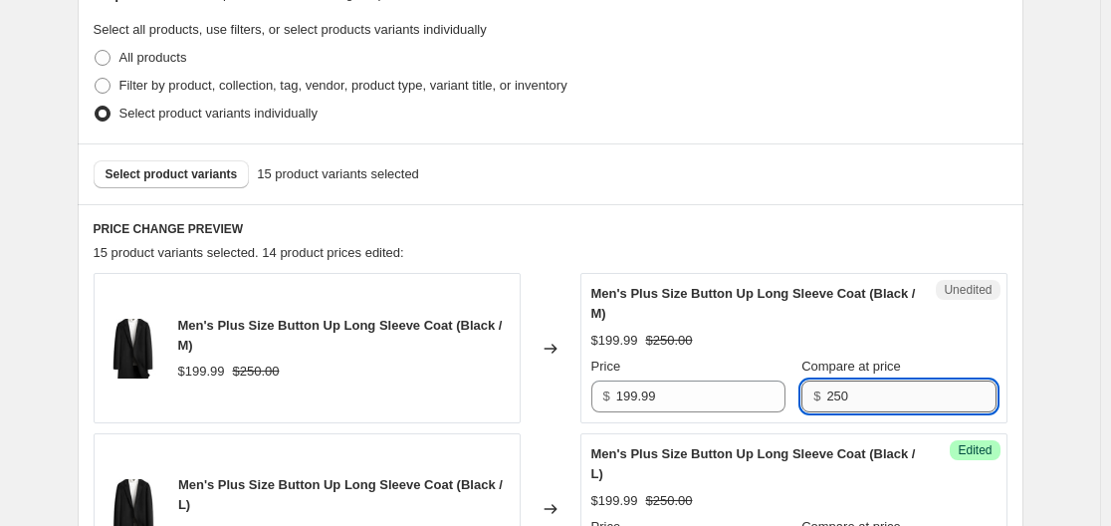
click at [847, 399] on input "250" at bounding box center [910, 396] width 169 height 32
click at [970, 295] on span "Unedited" at bounding box center [968, 290] width 48 height 16
click at [926, 397] on input "250" at bounding box center [910, 396] width 169 height 32
type input "2"
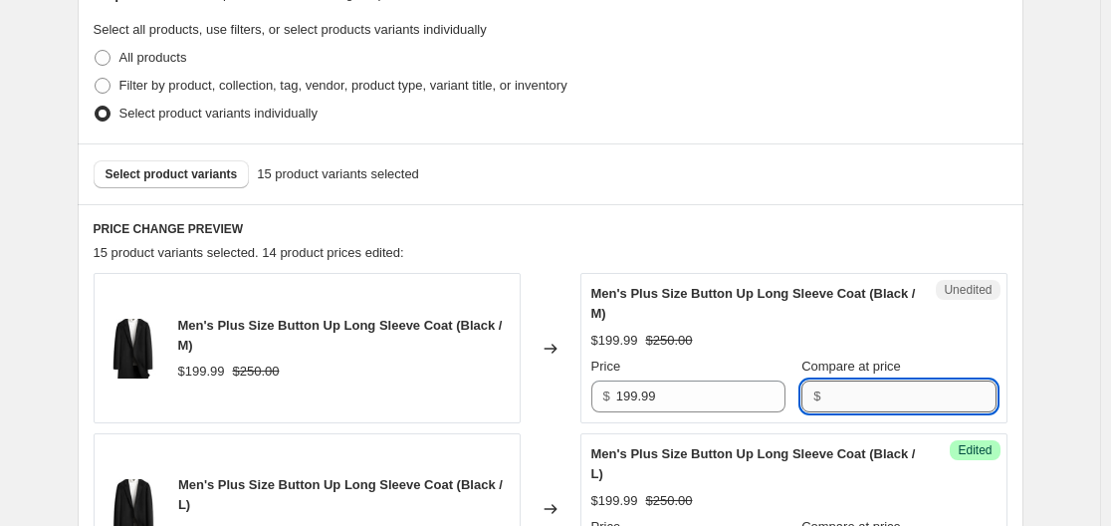
paste input "250"
type input "250"
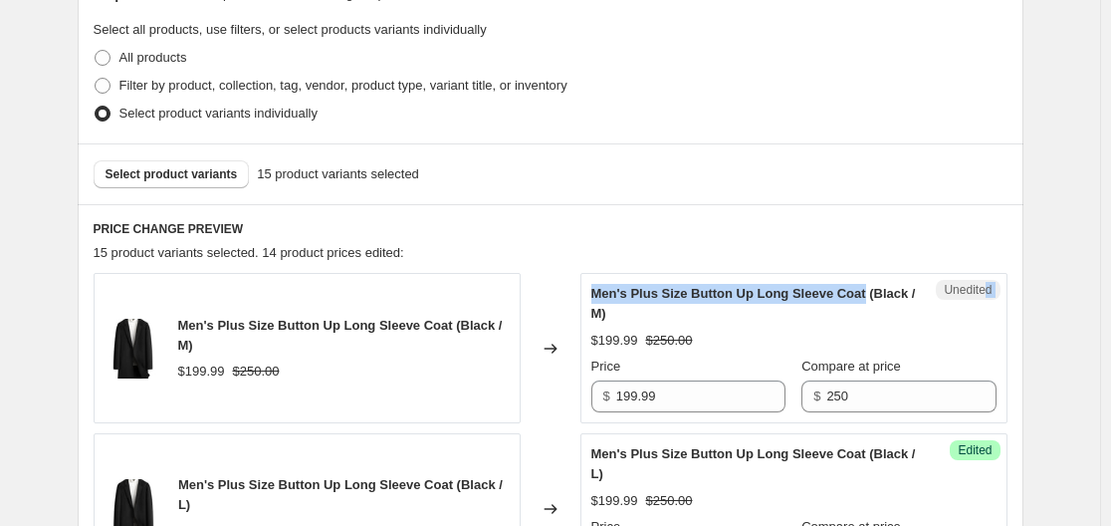
drag, startPoint x: 990, startPoint y: 289, endPoint x: 882, endPoint y: 289, distance: 107.5
click at [882, 289] on div "Unedited Men's Plus Size Button Up Long Sleeve Coat (Black / M) $199.99 $250.00…" at bounding box center [793, 348] width 427 height 150
click at [931, 321] on div "Men's Plus Size Button Up Long Sleeve Coat (Black / M) $199.99 $250.00 Price $ …" at bounding box center [793, 348] width 405 height 128
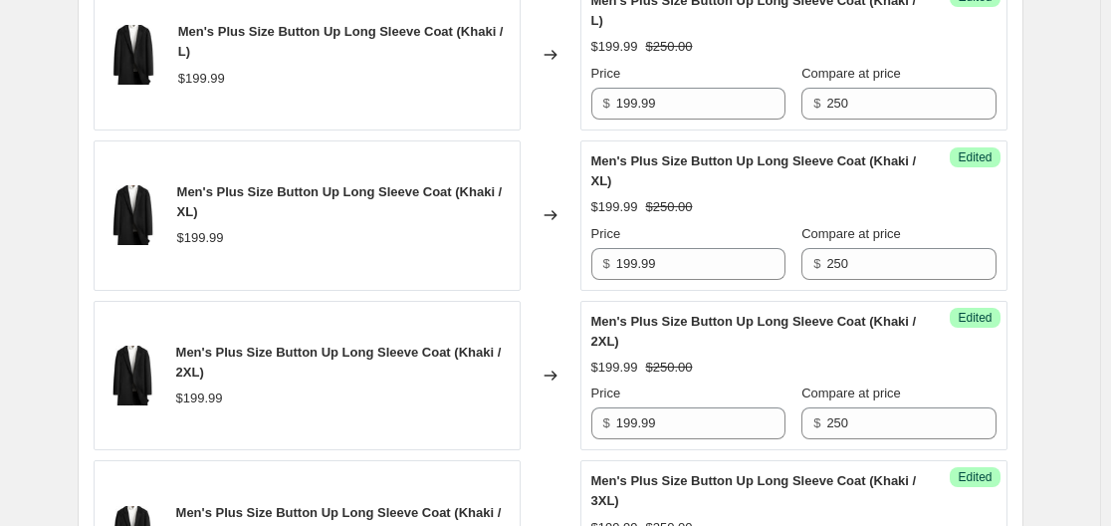
scroll to position [2965, 0]
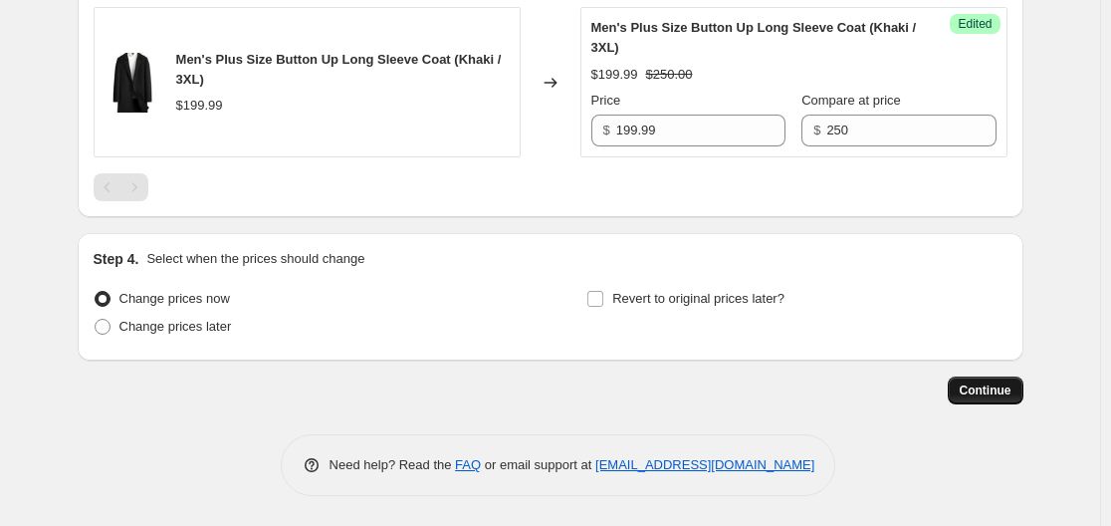
click at [991, 393] on span "Continue" at bounding box center [986, 390] width 52 height 16
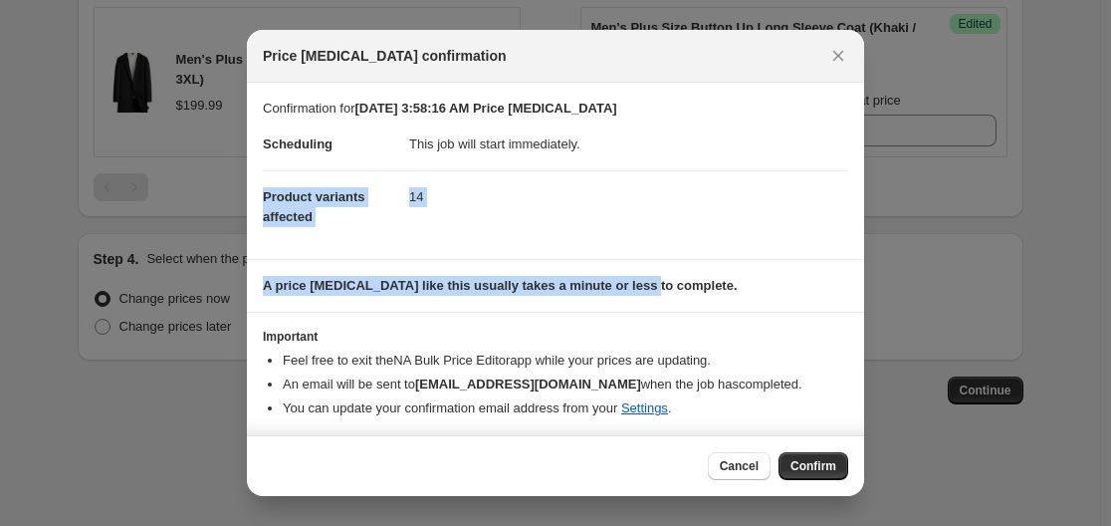
drag, startPoint x: 643, startPoint y: 288, endPoint x: 647, endPoint y: 136, distance: 151.4
click at [647, 136] on div "Confirmation for Sep 6, 2025, 3:58:16 AM Price change job Scheduling This job w…" at bounding box center [555, 259] width 617 height 352
click at [647, 136] on dd "This job will start immediately." at bounding box center [628, 144] width 439 height 52
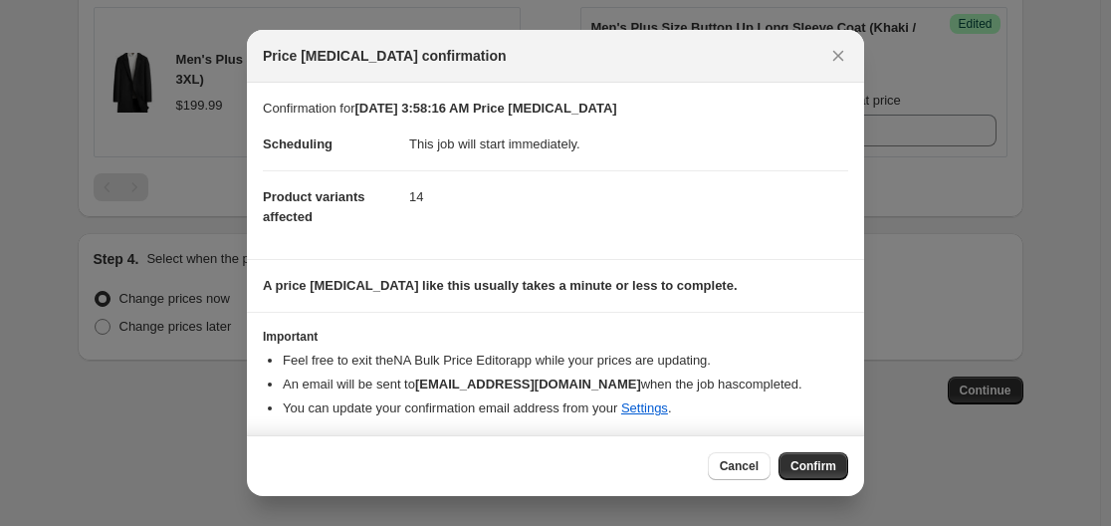
scroll to position [3, 0]
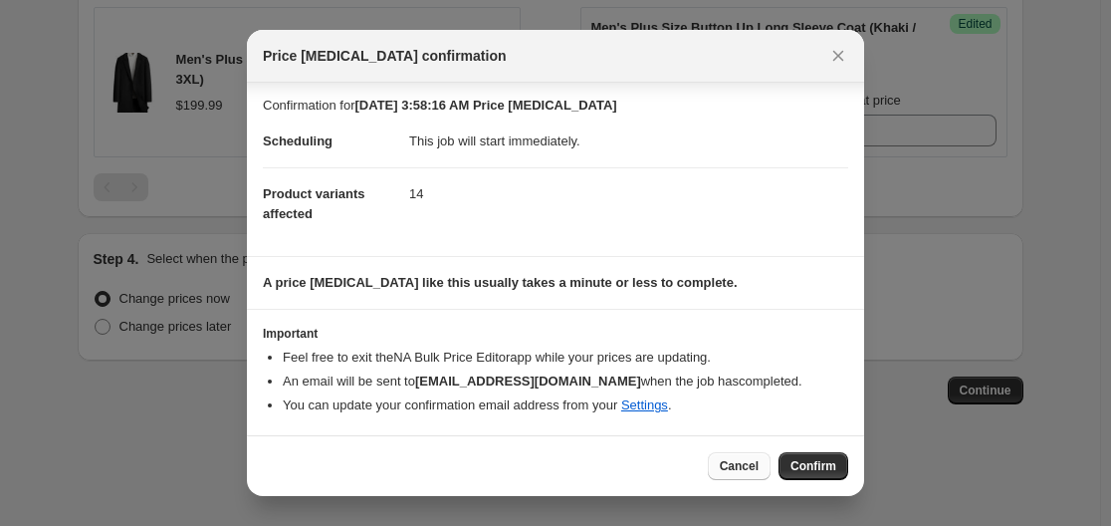
click at [735, 459] on span "Cancel" at bounding box center [739, 466] width 39 height 16
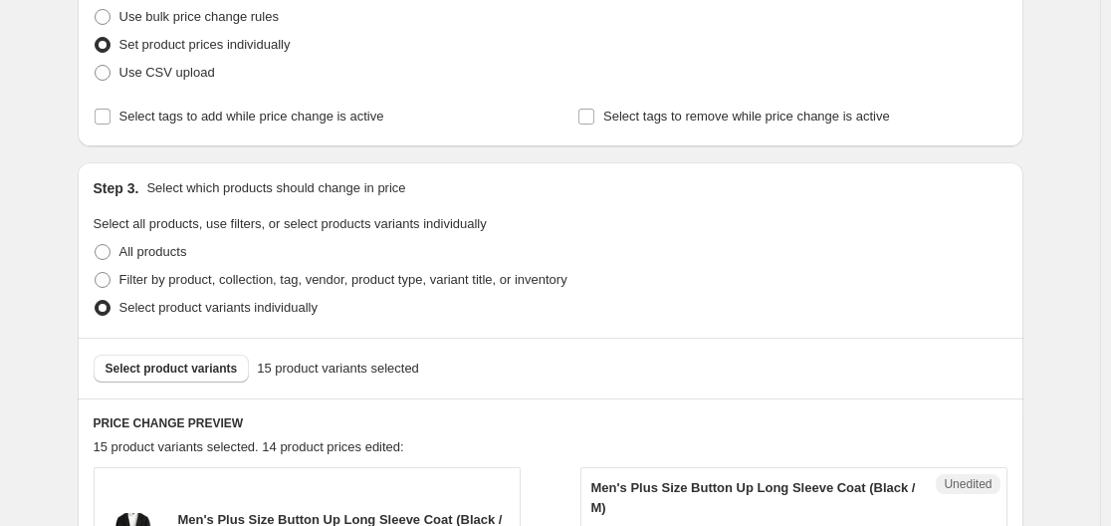
scroll to position [25, 0]
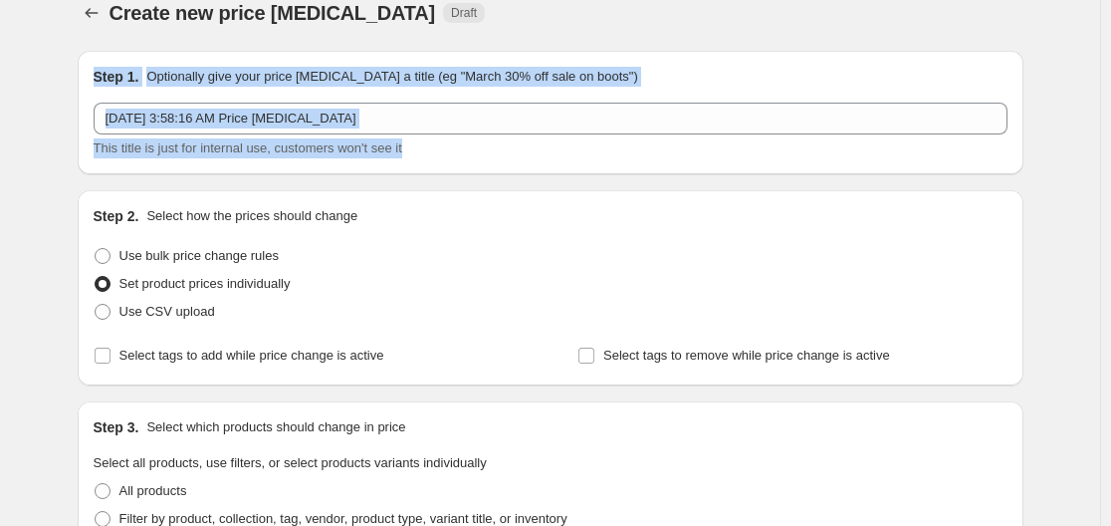
drag, startPoint x: 93, startPoint y: 72, endPoint x: 444, endPoint y: 148, distance: 359.7
click at [444, 148] on div "Step 1. Optionally give your price change job a title (eg "March 30% off sale o…" at bounding box center [551, 112] width 946 height 123
copy div "Step 1. Optionally give your price change job a title (eg "March 30% off sale o…"
drag, startPoint x: 152, startPoint y: 78, endPoint x: 465, endPoint y: 148, distance: 320.5
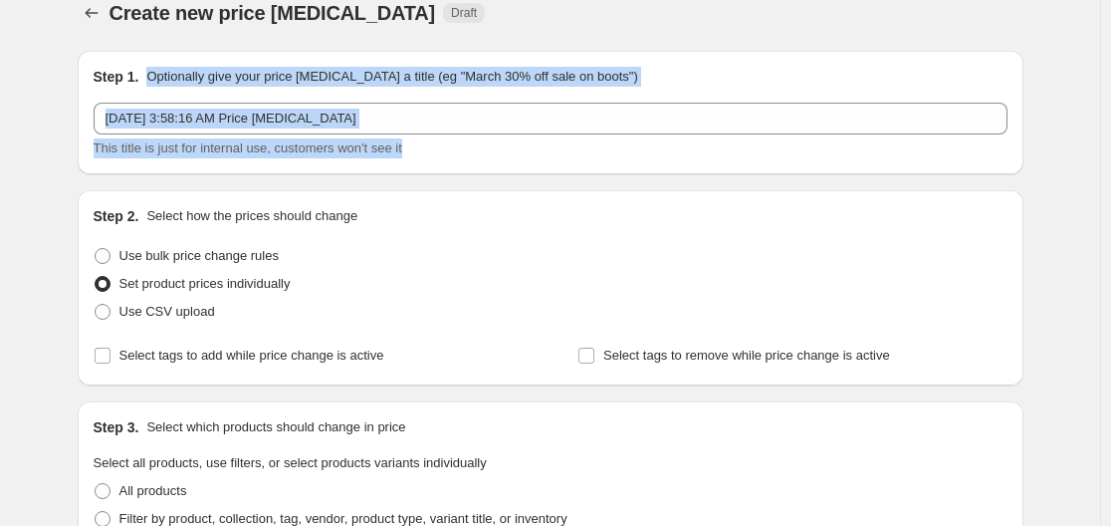
click at [465, 148] on div "Step 1. Optionally give your price change job a title (eg "March 30% off sale o…" at bounding box center [551, 113] width 914 height 92
copy div "Optionally give your price change job a title (eg "March 30% off sale on boots"…"
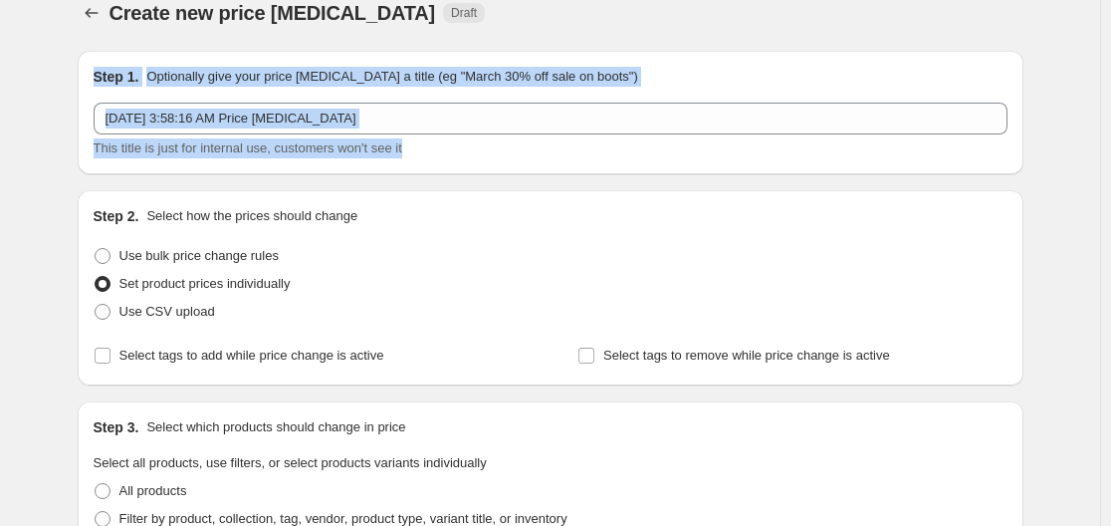
drag, startPoint x: 62, startPoint y: 79, endPoint x: 467, endPoint y: 152, distance: 411.8
copy div "Step 1. Optionally give your price change job a title (eg "March 30% off sale o…"
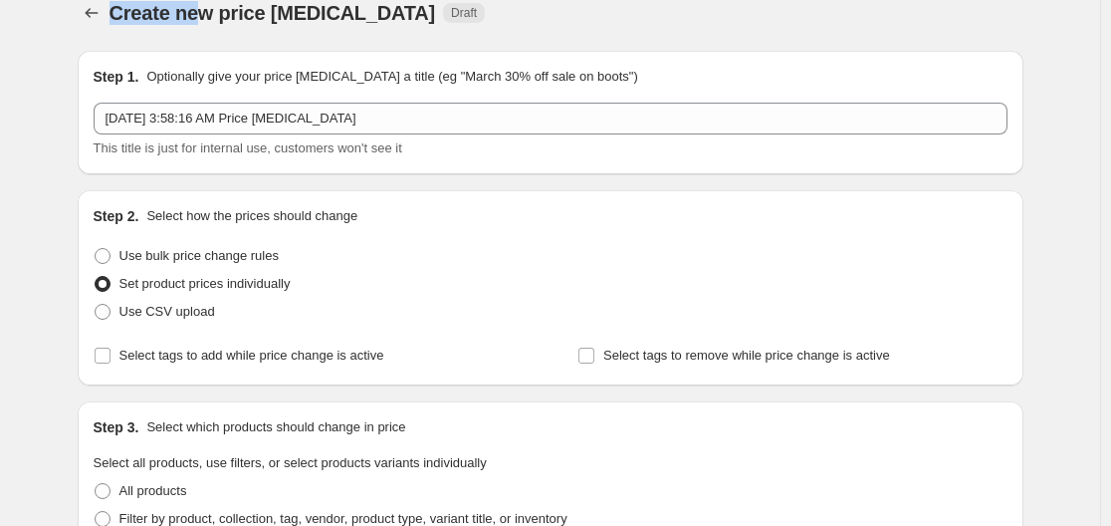
scroll to position [20, 0]
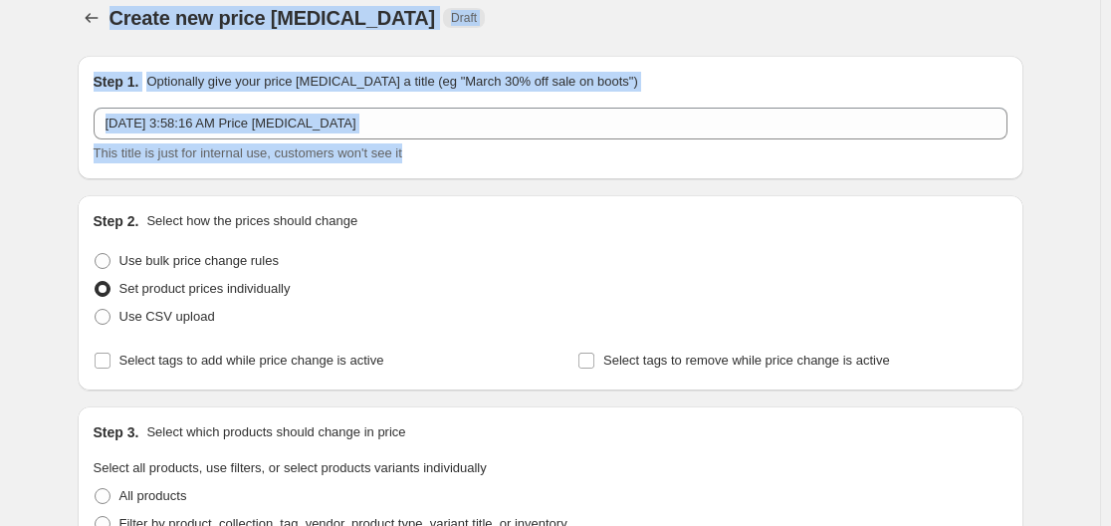
drag, startPoint x: 116, startPoint y: 15, endPoint x: 426, endPoint y: 140, distance: 334.1
copy div "Create new price change job Draft Step 1. Optionally give your price change job…"
click at [470, 45] on div "Create new price change job. This page is ready Create new price change job Dra…" at bounding box center [551, 18] width 946 height 76
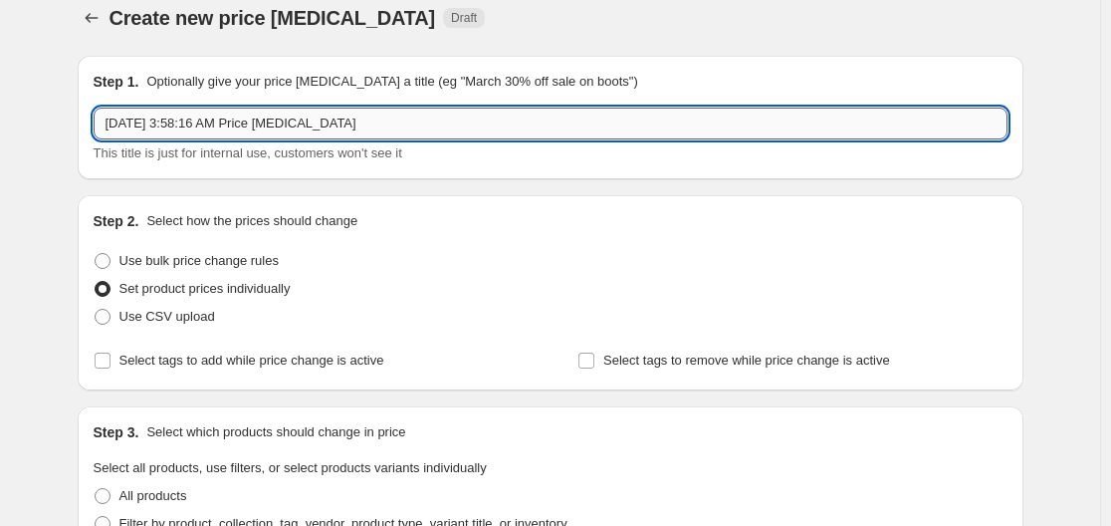
click at [375, 127] on input "Sep 6, 2025, 3:58:16 AM Price change job" at bounding box center [551, 124] width 914 height 32
type input "Sep 6, 2025, 3:58:16 AM Price change jo"
